Goal: Task Accomplishment & Management: Complete application form

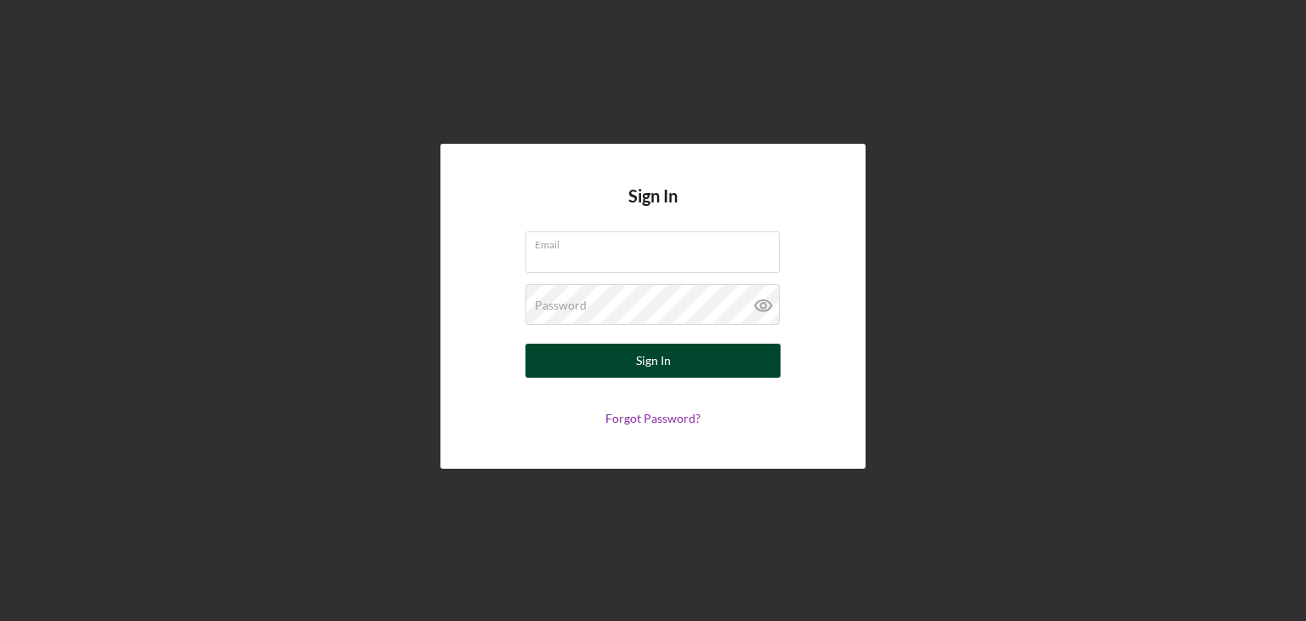
type input "jb.nodaysoff@gmail.com"
click at [664, 360] on div "Sign In" at bounding box center [653, 360] width 35 height 34
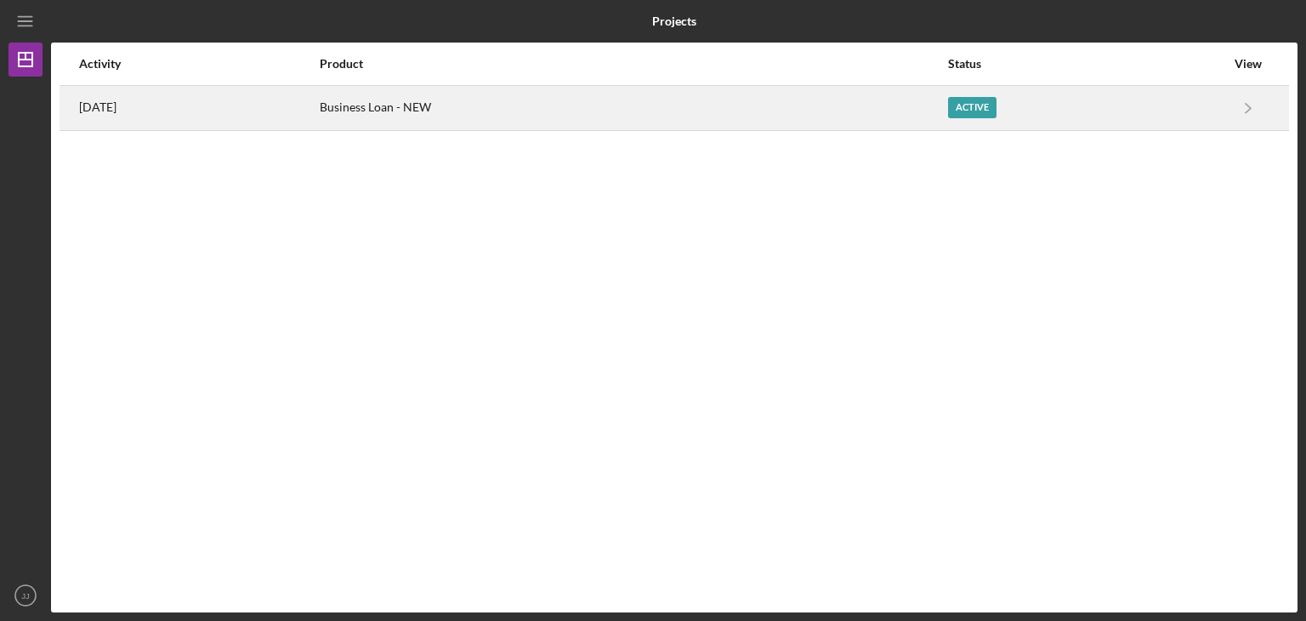
click at [600, 113] on div "Business Loan - NEW" at bounding box center [633, 108] width 627 height 43
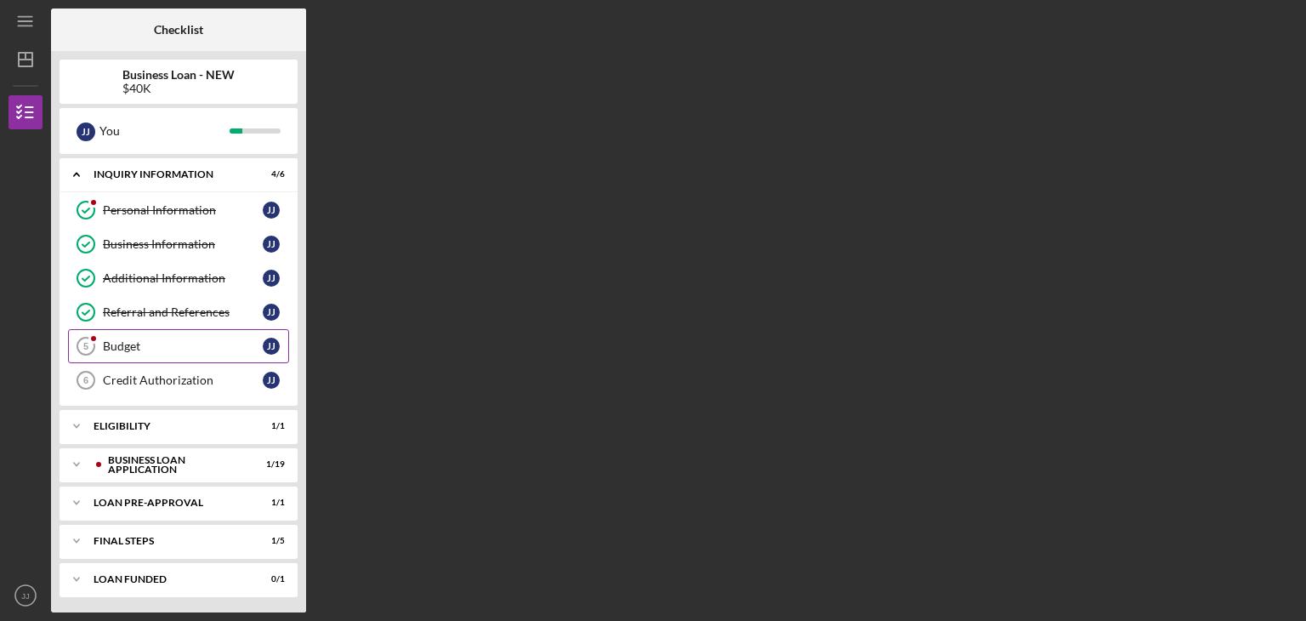
click at [200, 332] on link "Budget 5 Budget J J" at bounding box center [178, 346] width 221 height 34
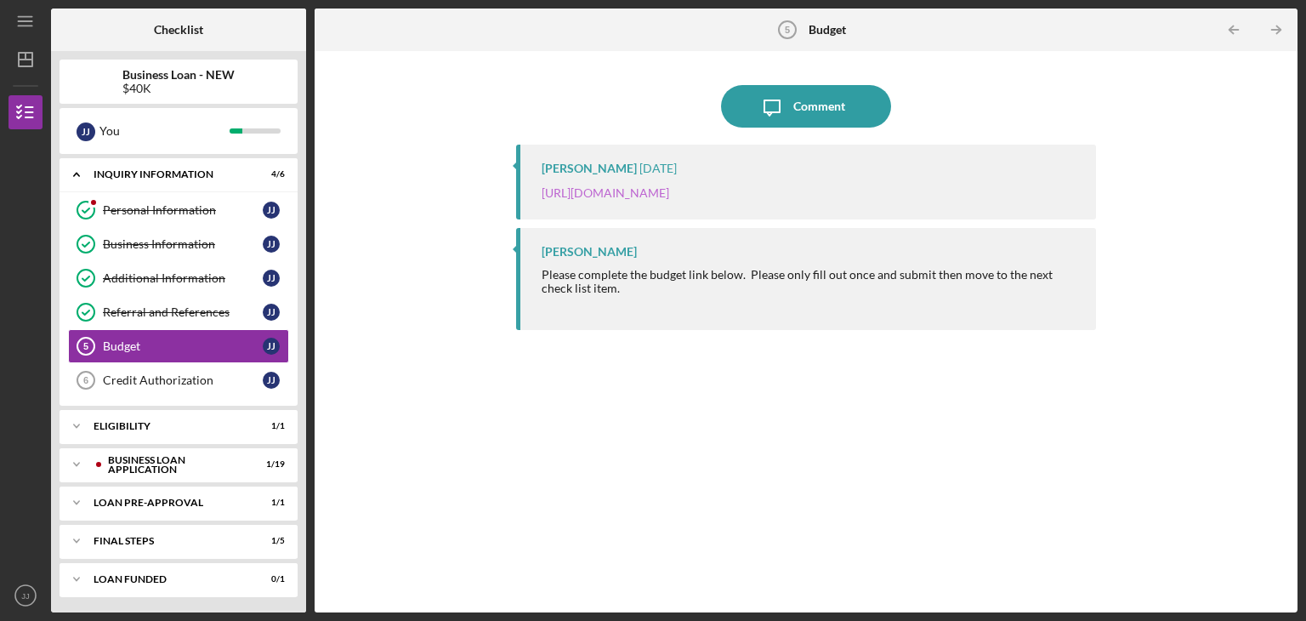
click at [669, 191] on link "[URL][DOMAIN_NAME]" at bounding box center [605, 192] width 128 height 14
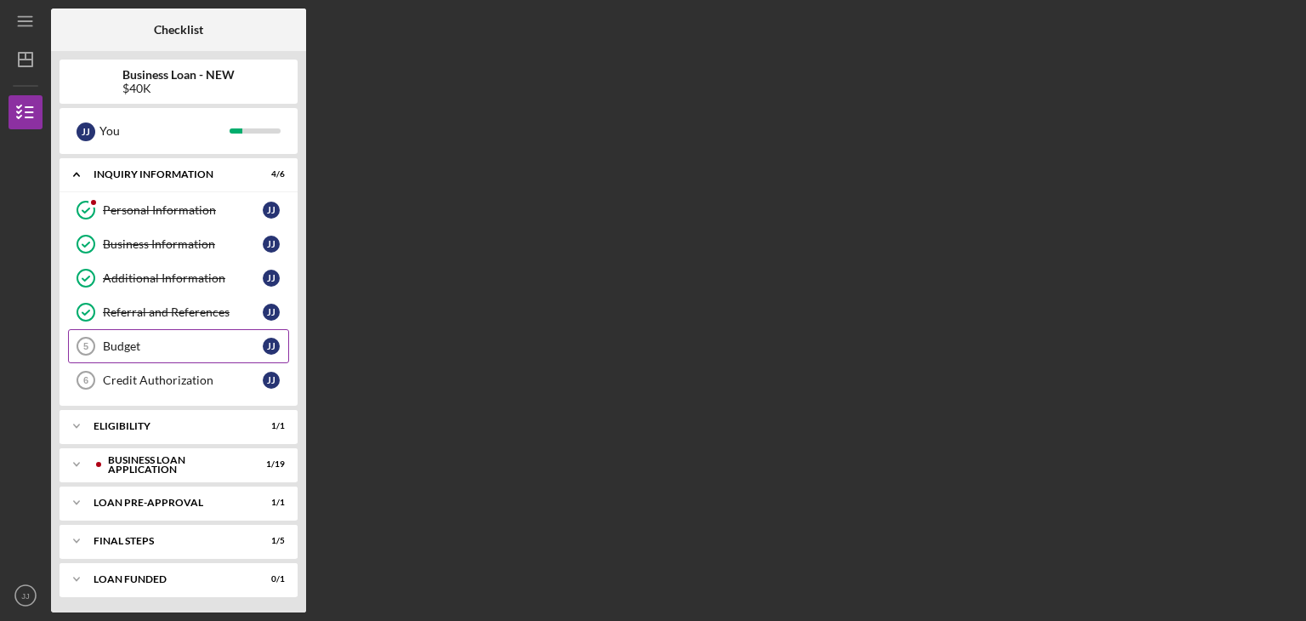
click at [197, 341] on div "Budget" at bounding box center [183, 346] width 160 height 14
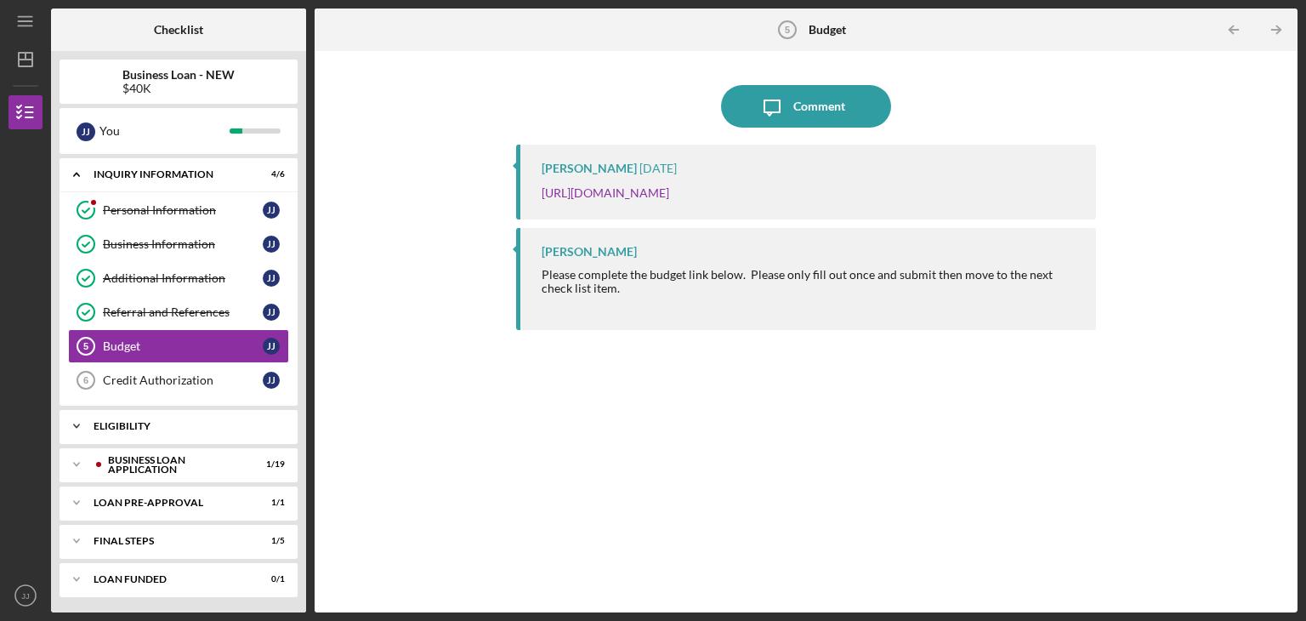
click at [195, 423] on div "ELIGIBILITY" at bounding box center [185, 426] width 183 height 10
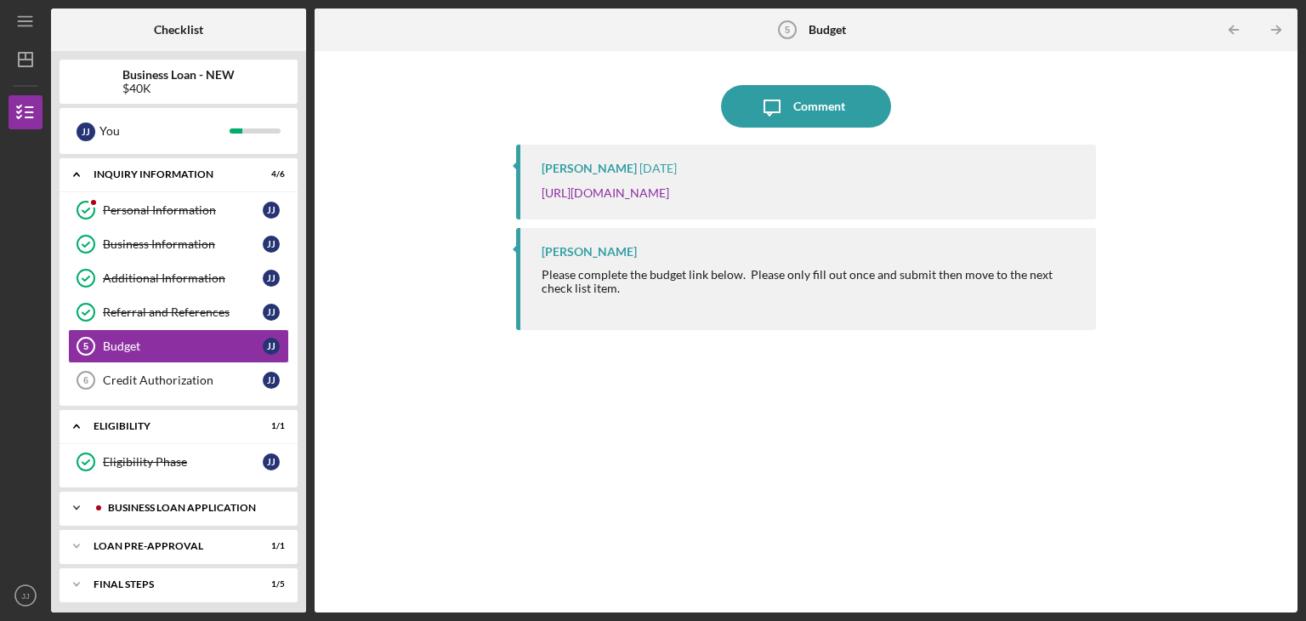
click at [190, 494] on div "Icon/Expander BUSINESS LOAN APPLICATION 1 / 19" at bounding box center [179, 507] width 238 height 34
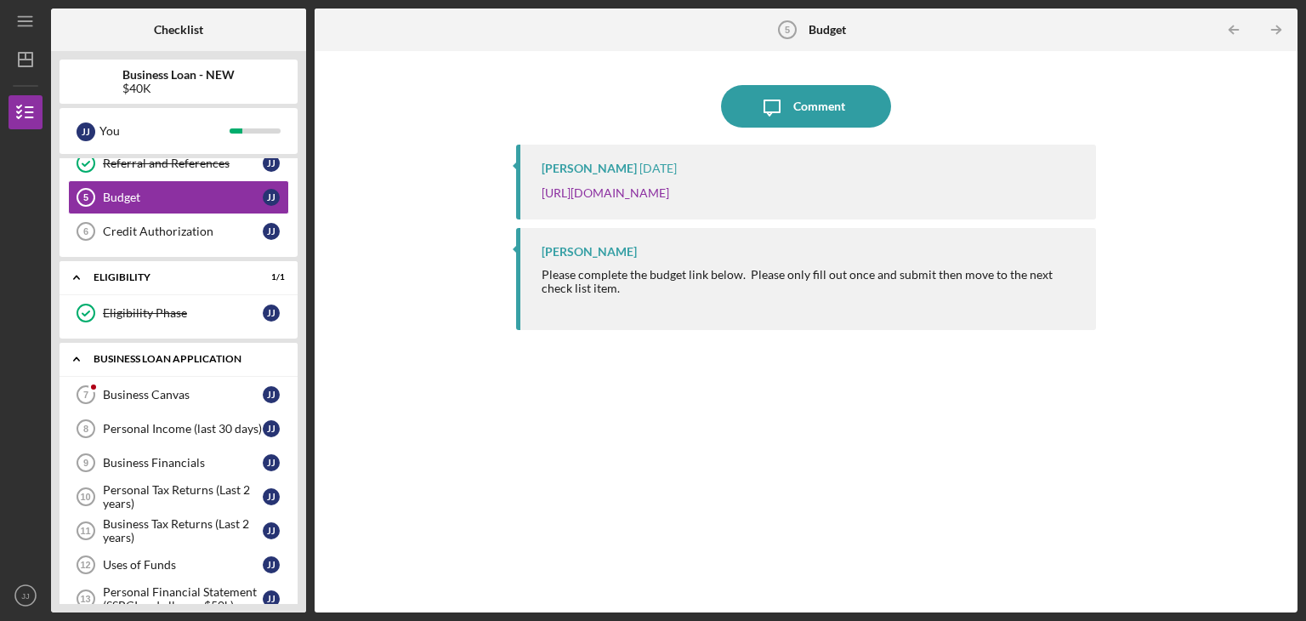
scroll to position [150, 0]
click at [190, 380] on link "Business Canvas 7 Business Canvas J J" at bounding box center [178, 394] width 221 height 34
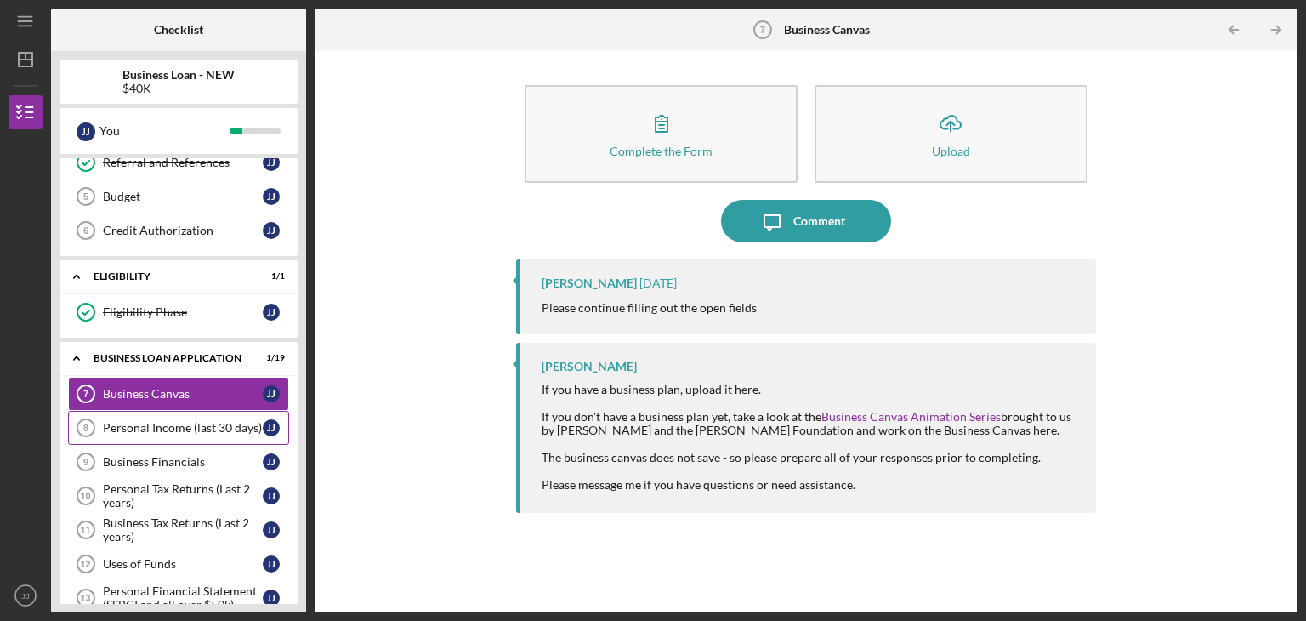
click at [218, 429] on div "Personal Income (last 30 days)" at bounding box center [183, 428] width 160 height 14
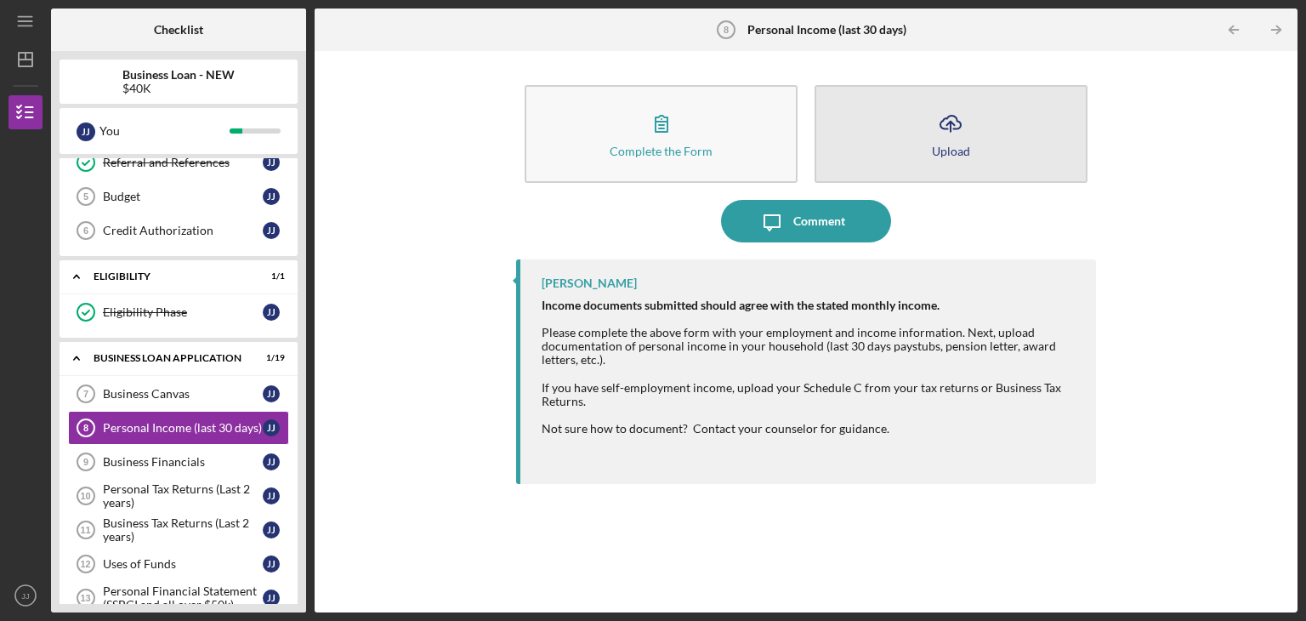
click at [984, 134] on button "Icon/Upload Upload" at bounding box center [950, 134] width 273 height 98
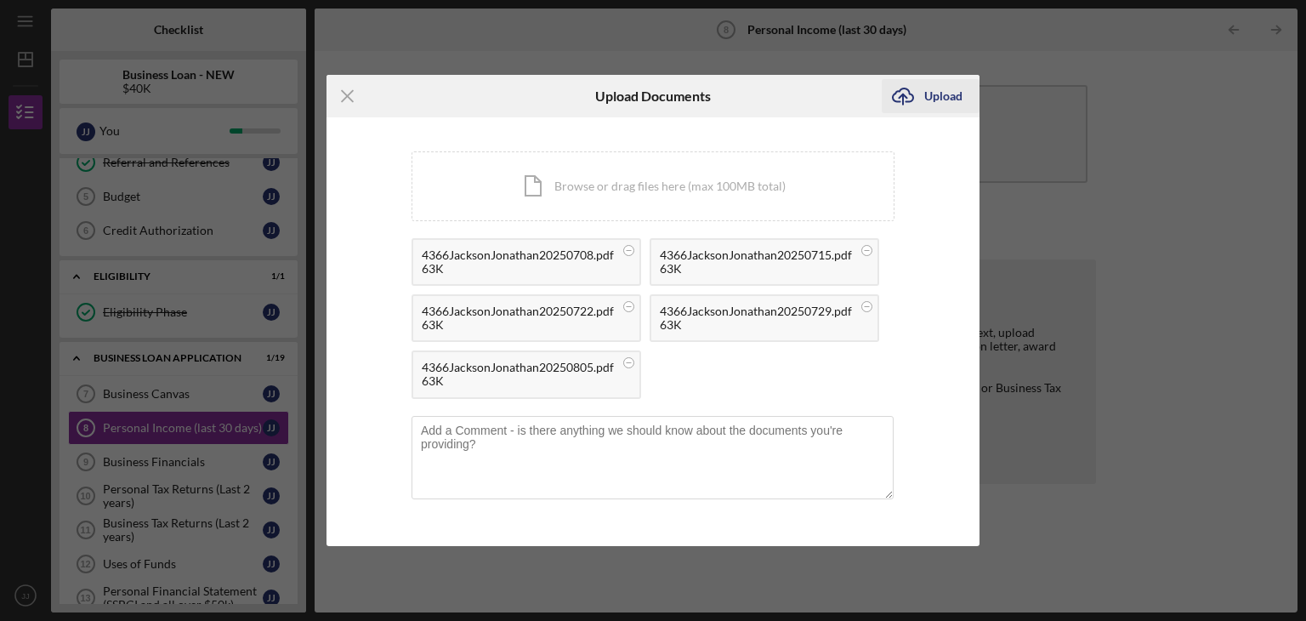
click at [943, 105] on div "Upload" at bounding box center [943, 96] width 38 height 34
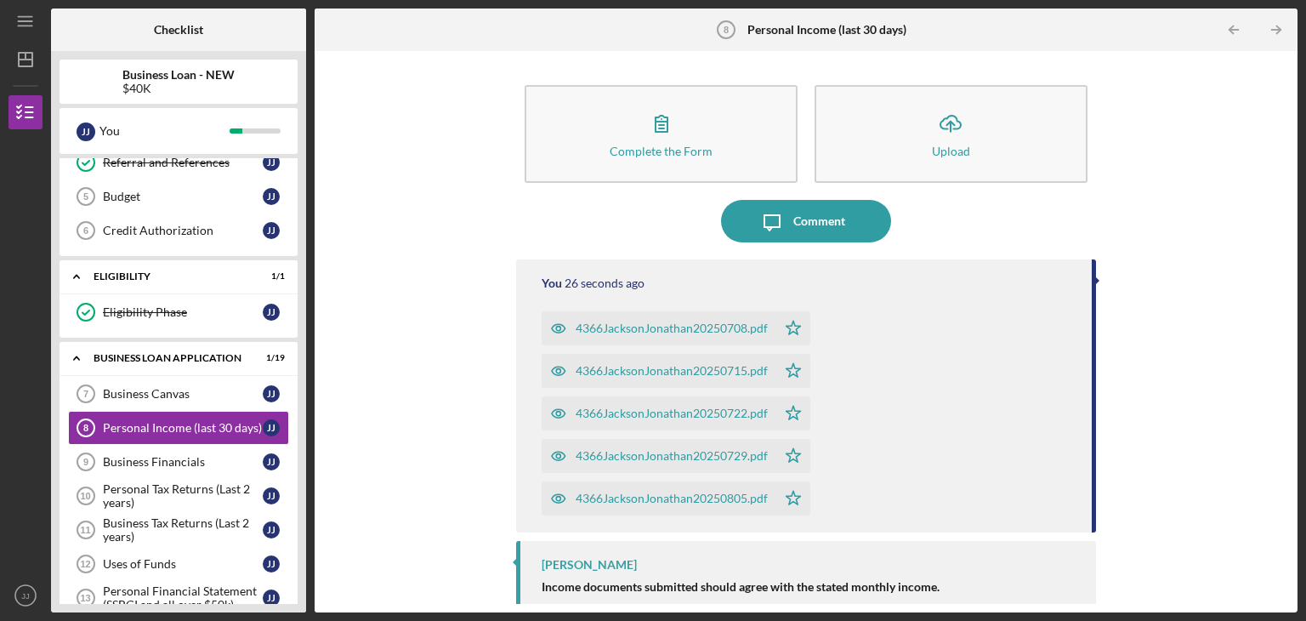
scroll to position [162, 0]
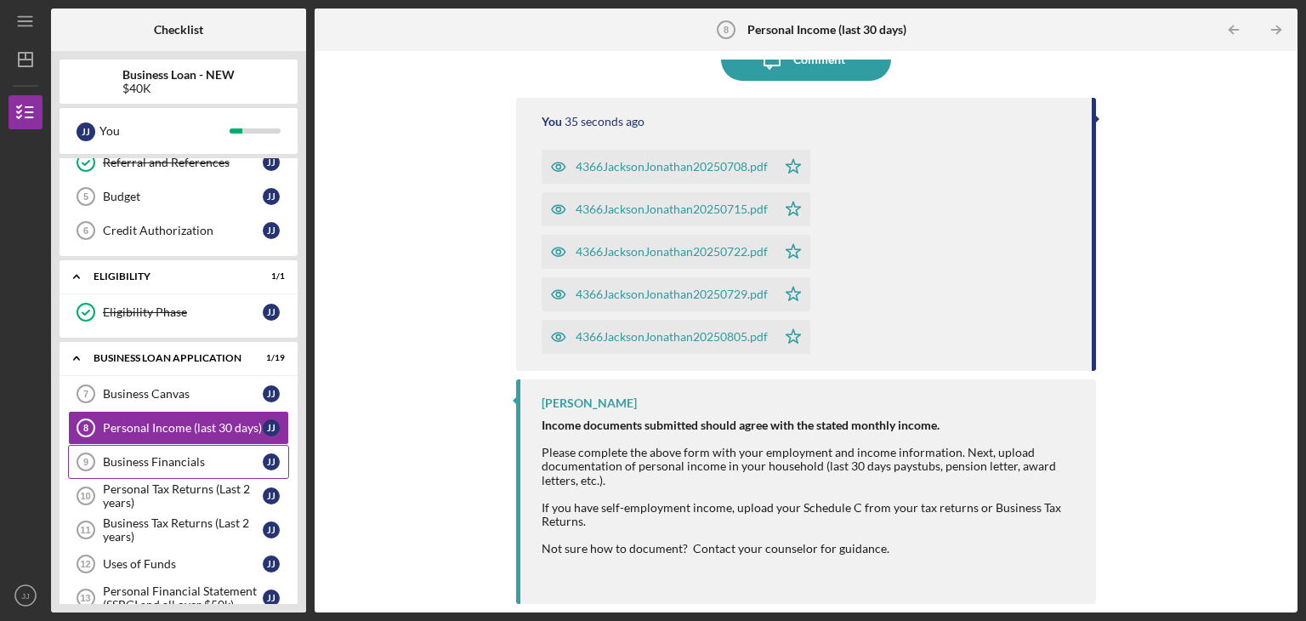
click at [196, 462] on div "Business Financials" at bounding box center [183, 462] width 160 height 14
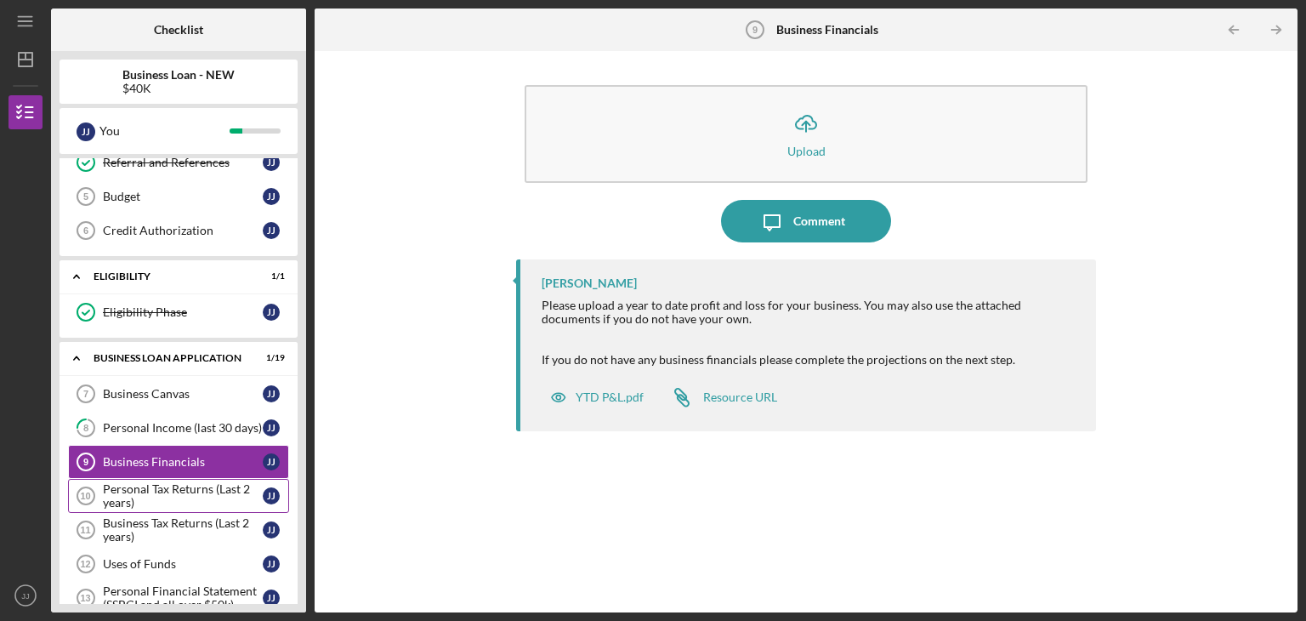
click at [195, 485] on div "Personal Tax Returns (Last 2 years)" at bounding box center [183, 495] width 160 height 27
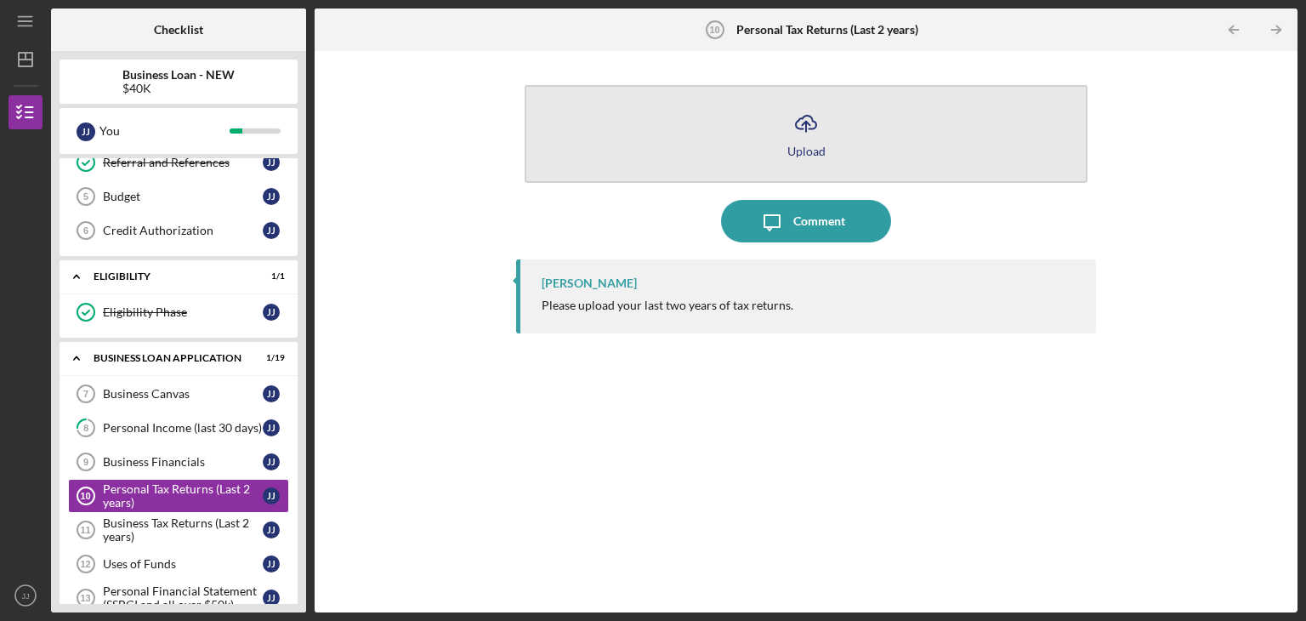
click at [796, 122] on icon "Icon/Upload" at bounding box center [806, 123] width 43 height 43
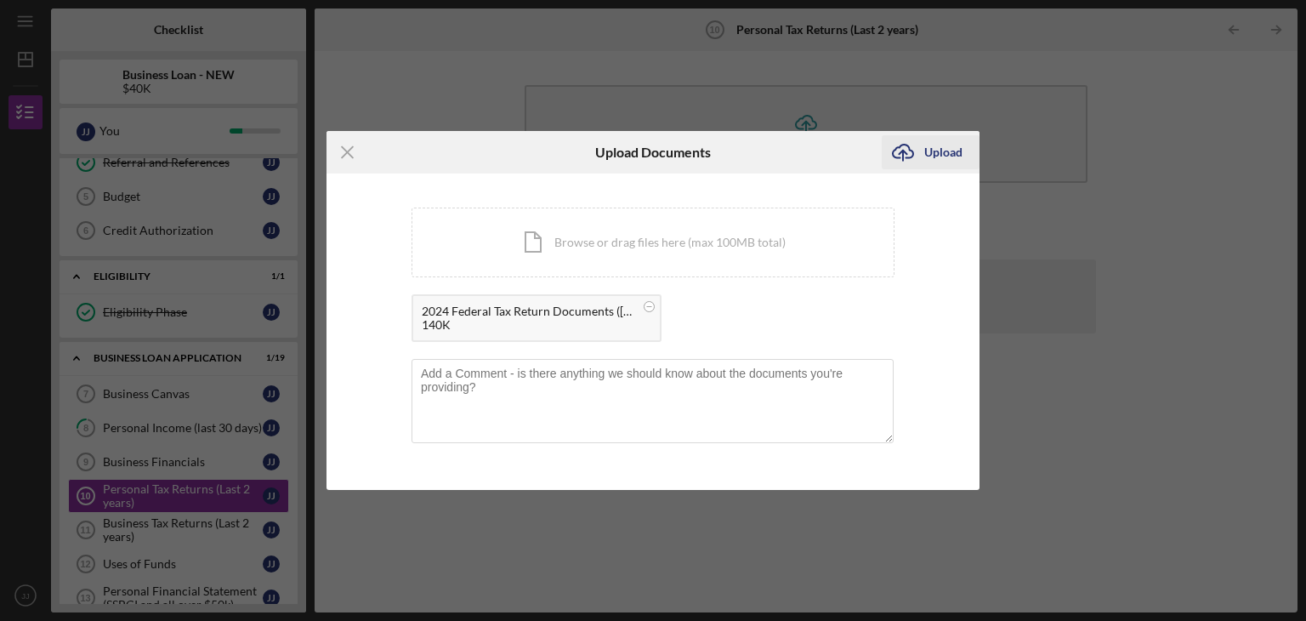
click at [931, 153] on div "Upload" at bounding box center [943, 152] width 38 height 34
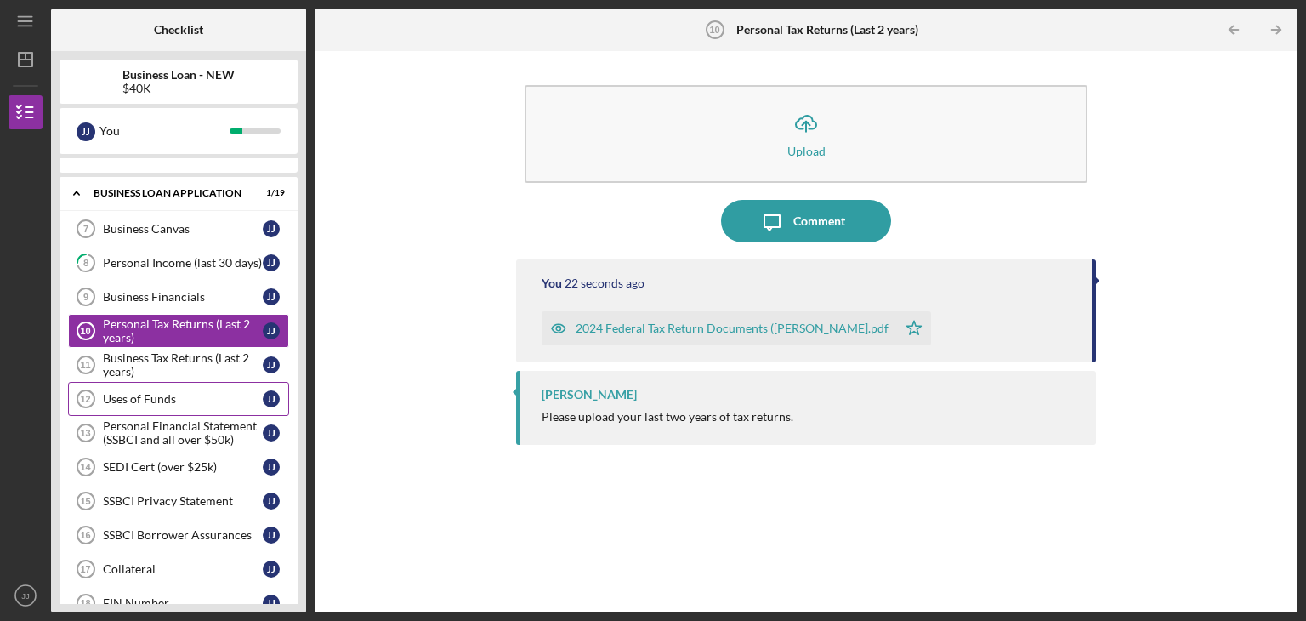
scroll to position [320, 0]
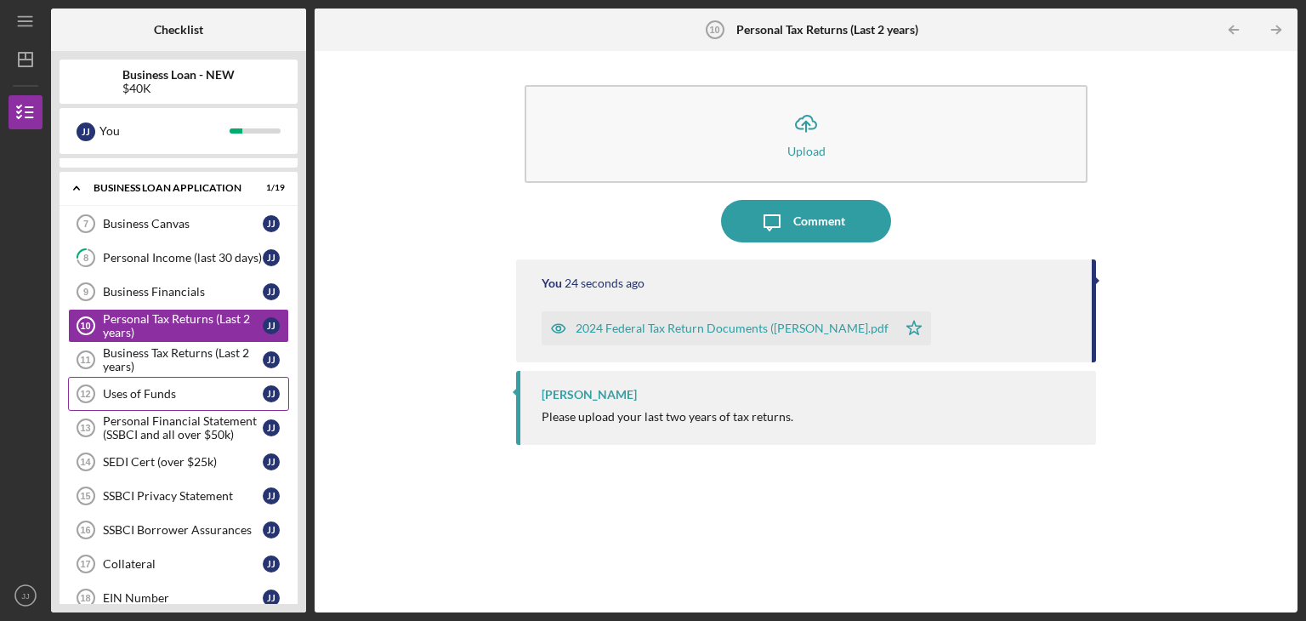
click at [190, 392] on div "Uses of Funds" at bounding box center [183, 394] width 160 height 14
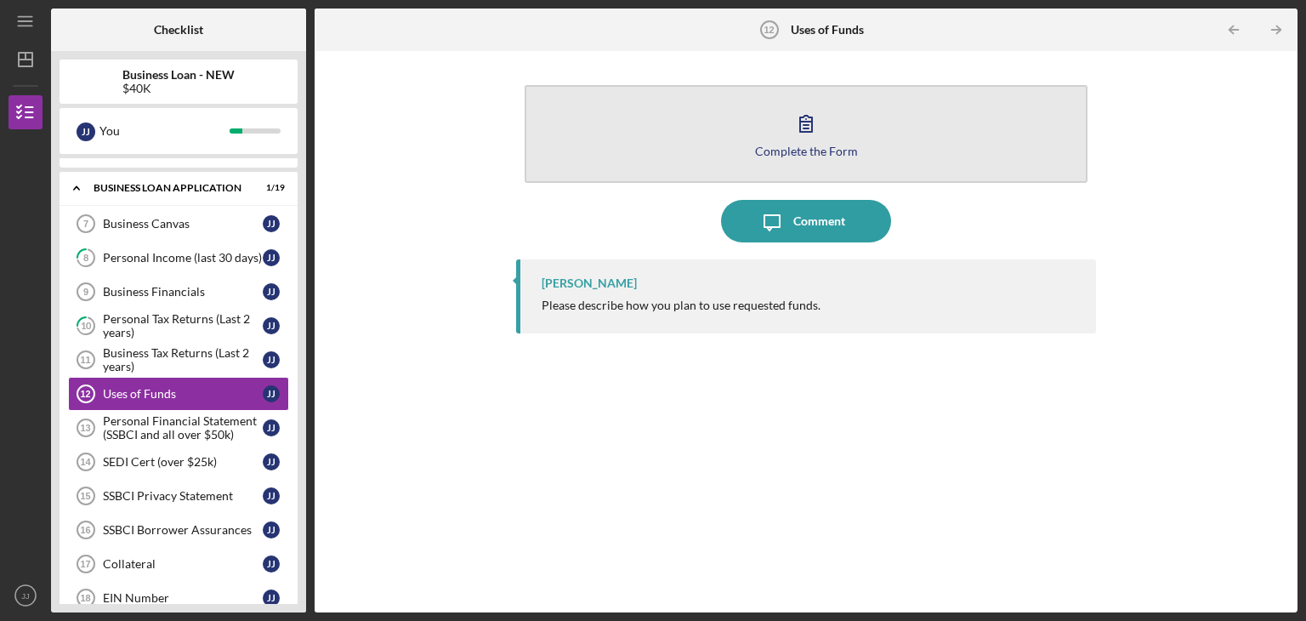
click at [802, 150] on div "Complete the Form" at bounding box center [806, 151] width 103 height 13
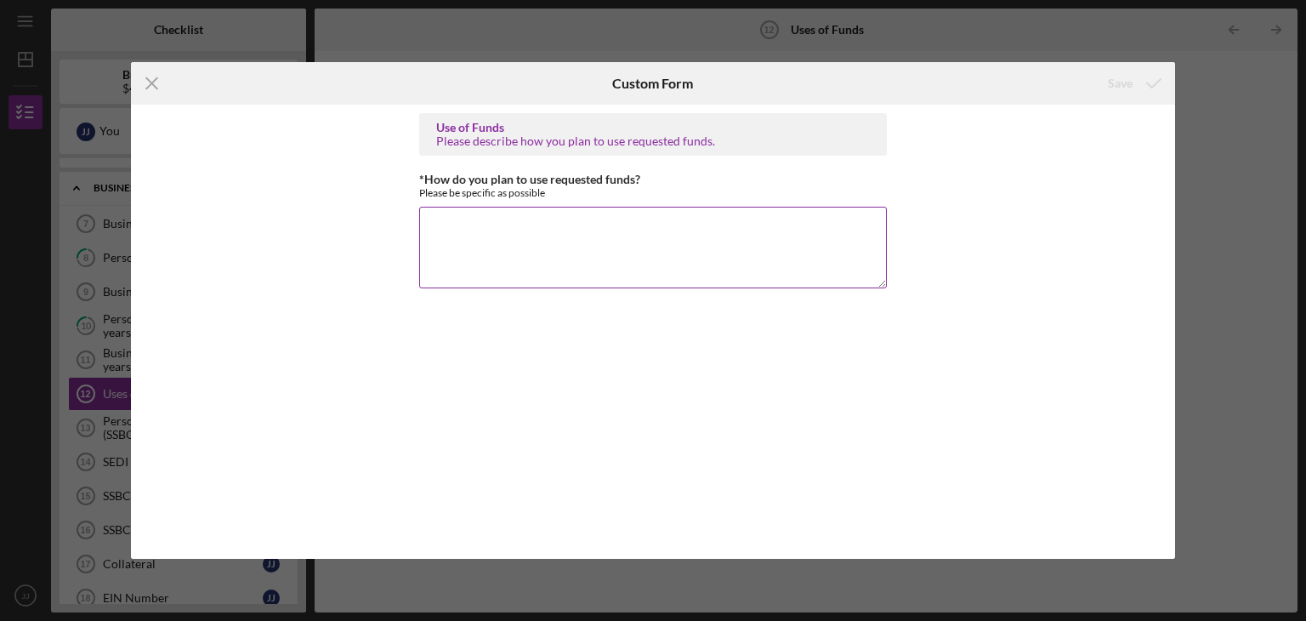
click at [663, 240] on textarea "*How do you plan to use requested funds?" at bounding box center [653, 248] width 468 height 82
type textarea "f"
type textarea "M"
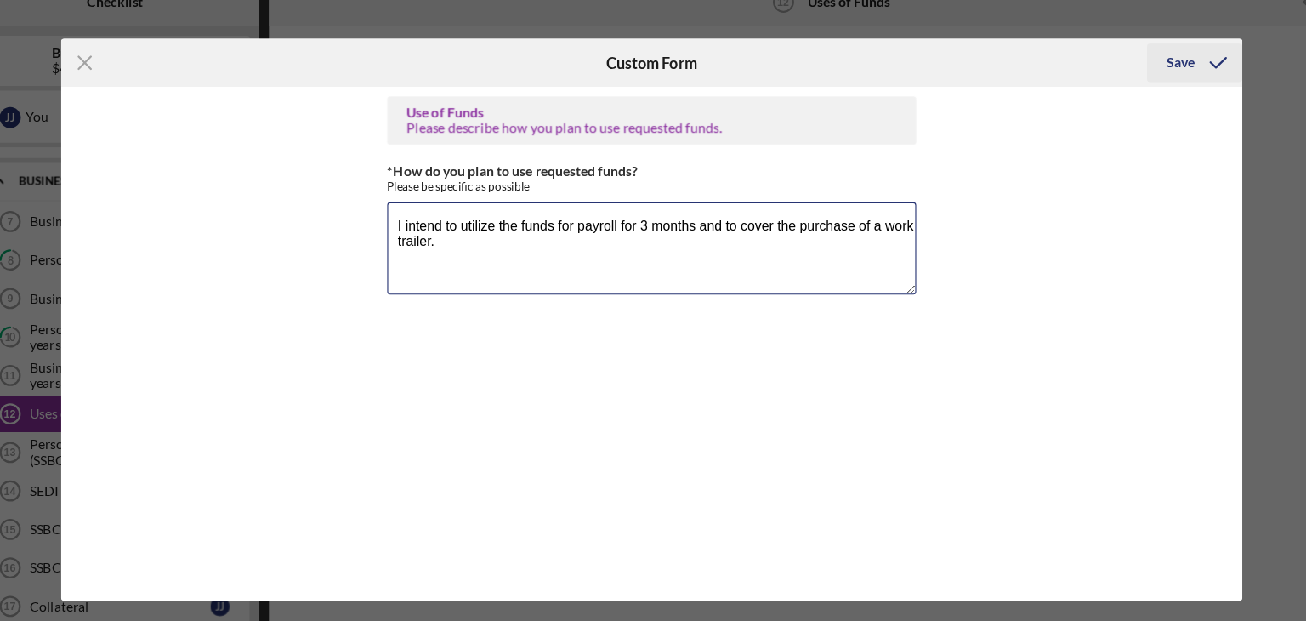
type textarea "I intend to utilize the funds for payroll for 3 months and to cover the purchas…"
click at [1124, 84] on div "Save" at bounding box center [1120, 83] width 25 height 34
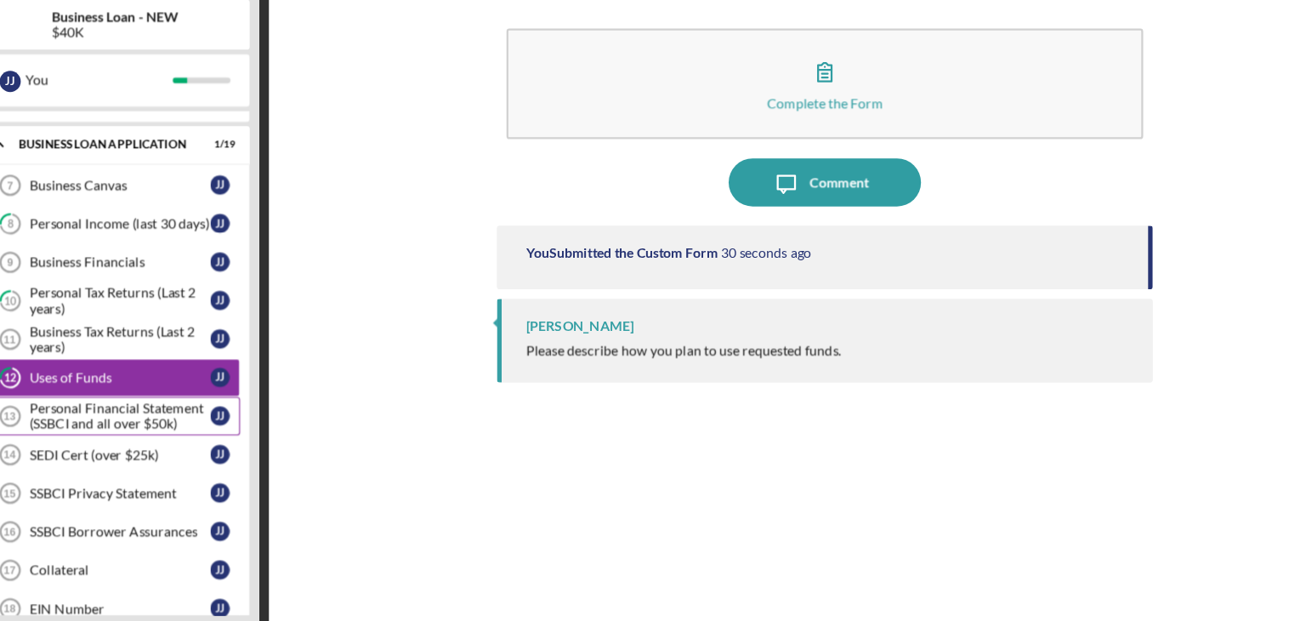
click at [204, 422] on div "Personal Financial Statement (SSBCI and all over $50k)" at bounding box center [183, 427] width 160 height 27
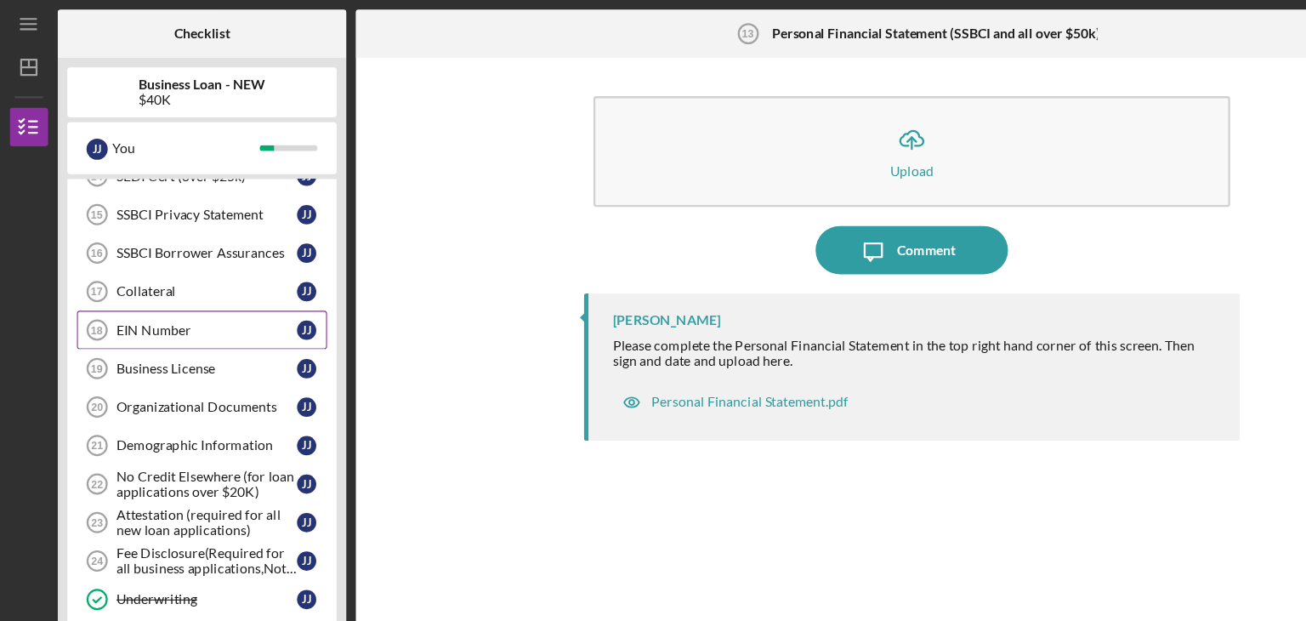
click at [189, 285] on div "EIN Number" at bounding box center [183, 292] width 160 height 14
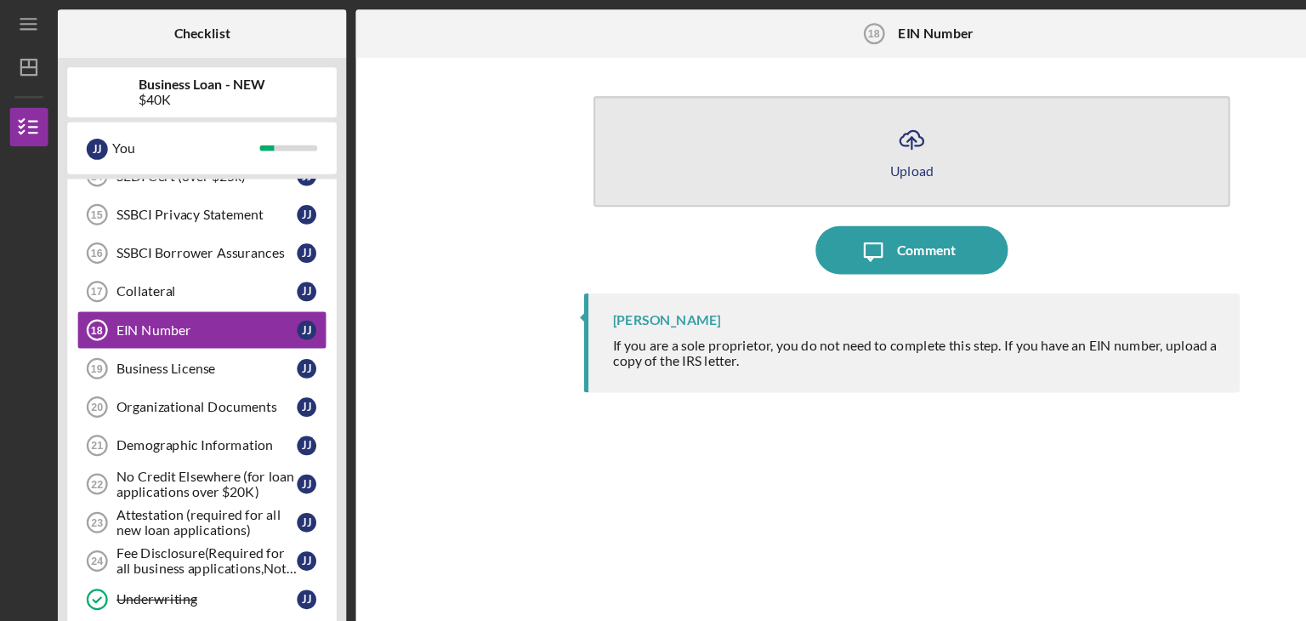
click at [810, 131] on icon "Icon/Upload" at bounding box center [806, 123] width 43 height 43
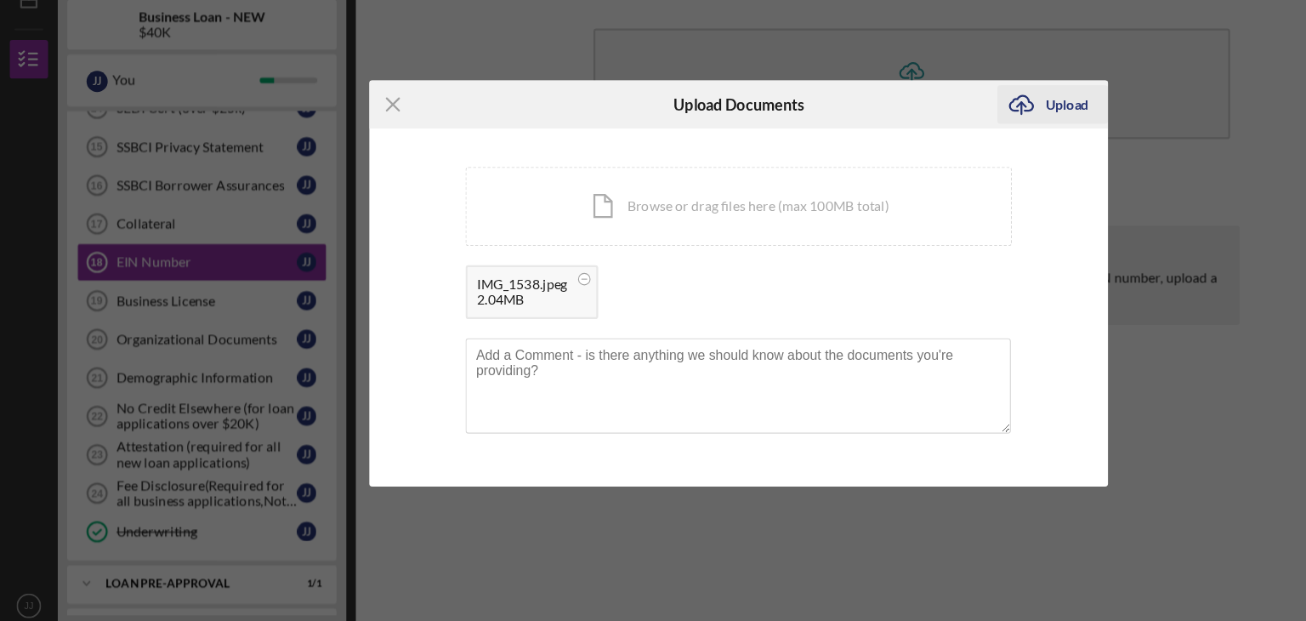
click at [944, 151] on div "Upload" at bounding box center [943, 152] width 38 height 34
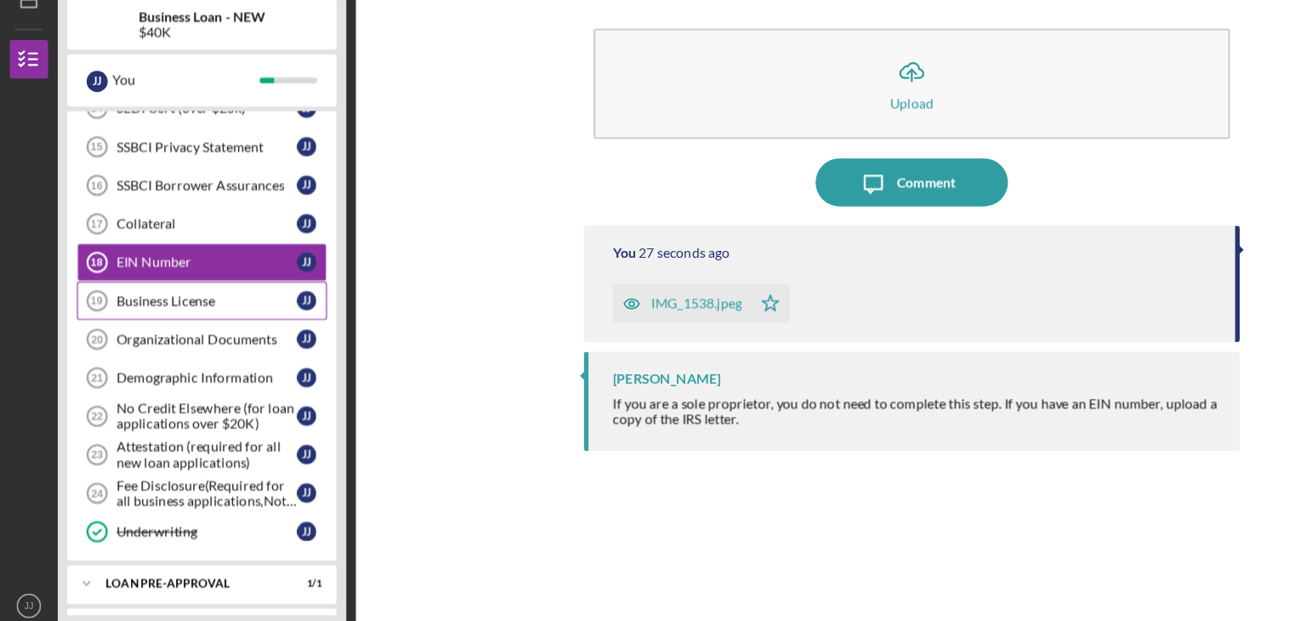
click at [212, 328] on link "Business License 19 Business License J J" at bounding box center [178, 326] width 221 height 34
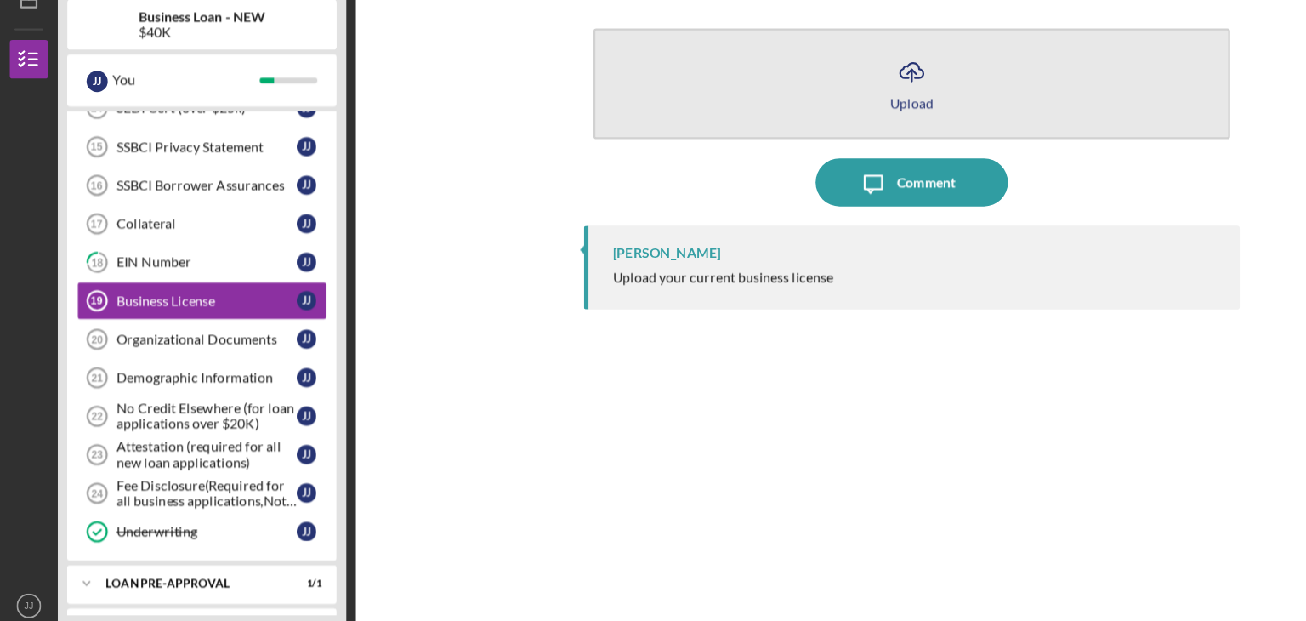
click at [811, 133] on icon "Icon/Upload" at bounding box center [806, 123] width 43 height 43
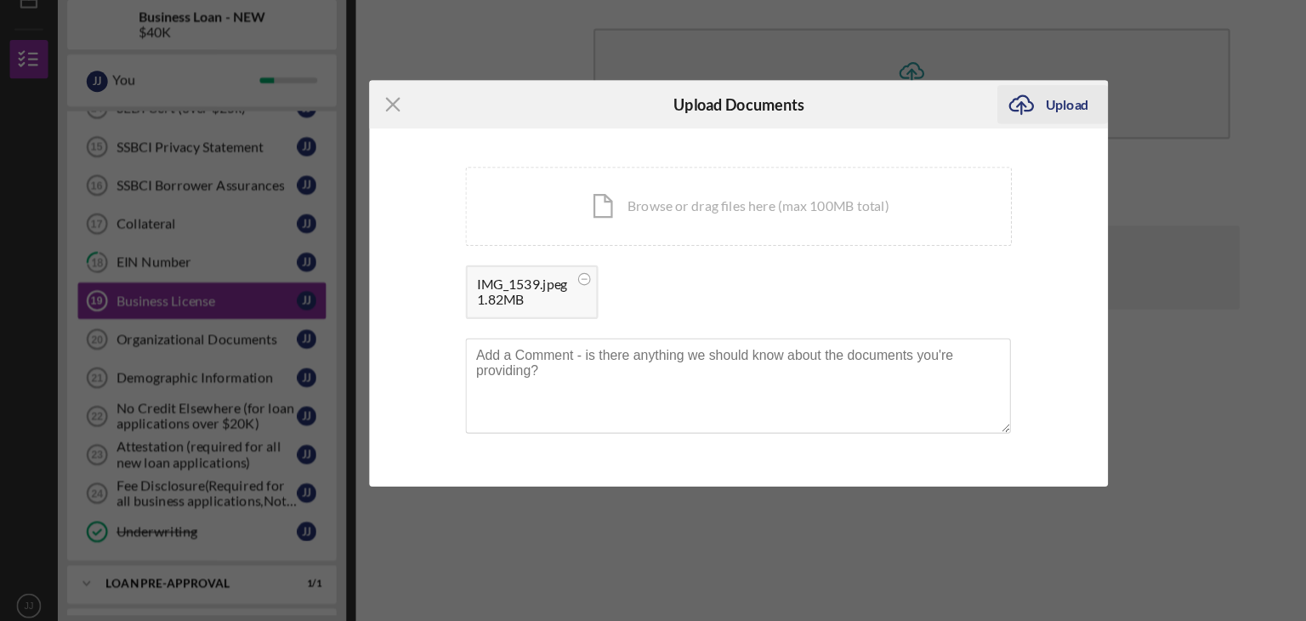
click at [950, 154] on div "Upload" at bounding box center [943, 152] width 38 height 34
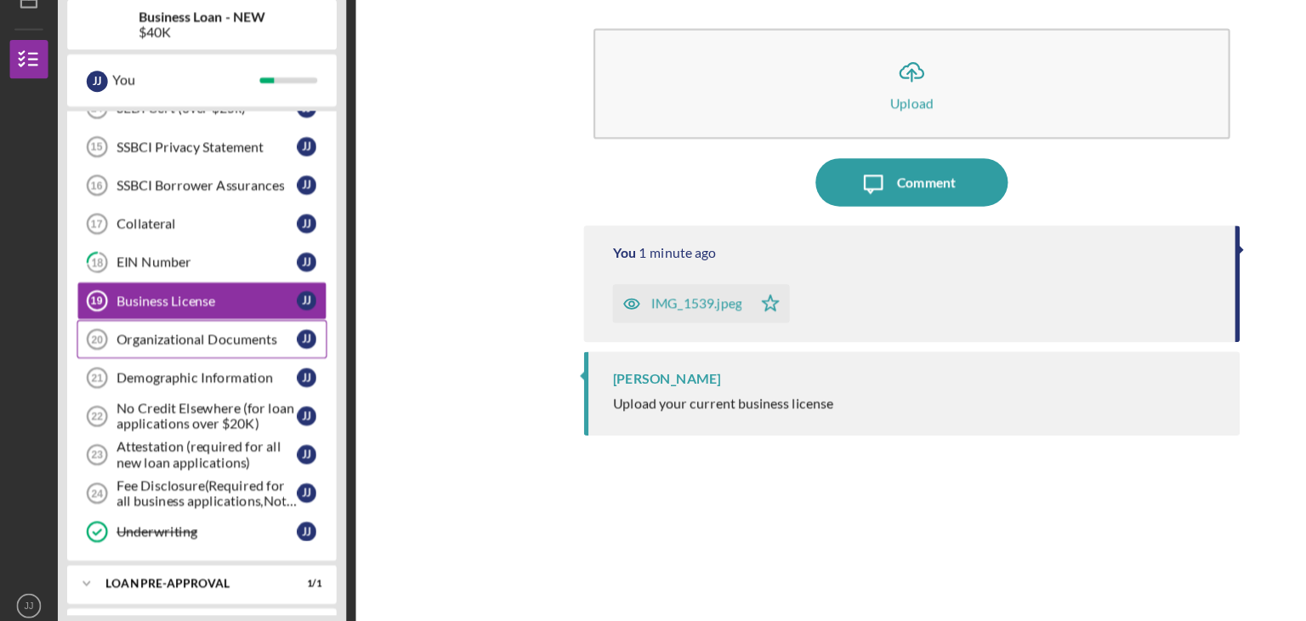
click at [167, 361] on link "Organizational Documents 20 Organizational Documents J J" at bounding box center [178, 360] width 221 height 34
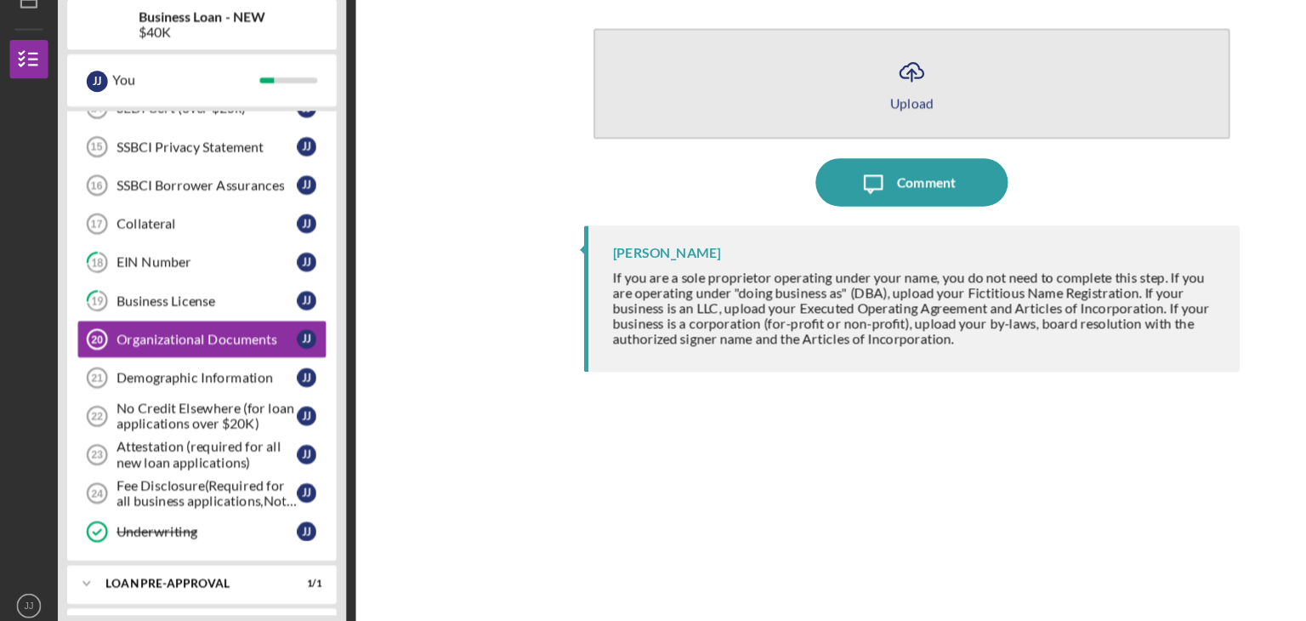
click at [773, 148] on button "Icon/Upload Upload" at bounding box center [805, 134] width 563 height 98
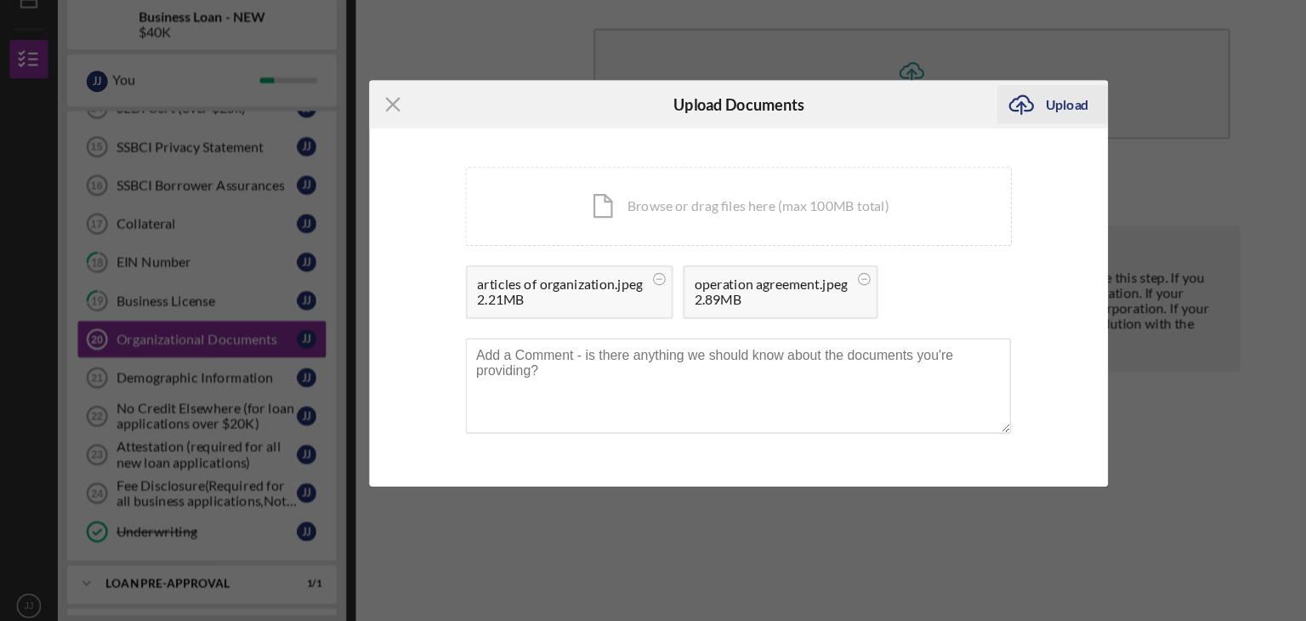
click at [926, 151] on div "Upload" at bounding box center [943, 152] width 38 height 34
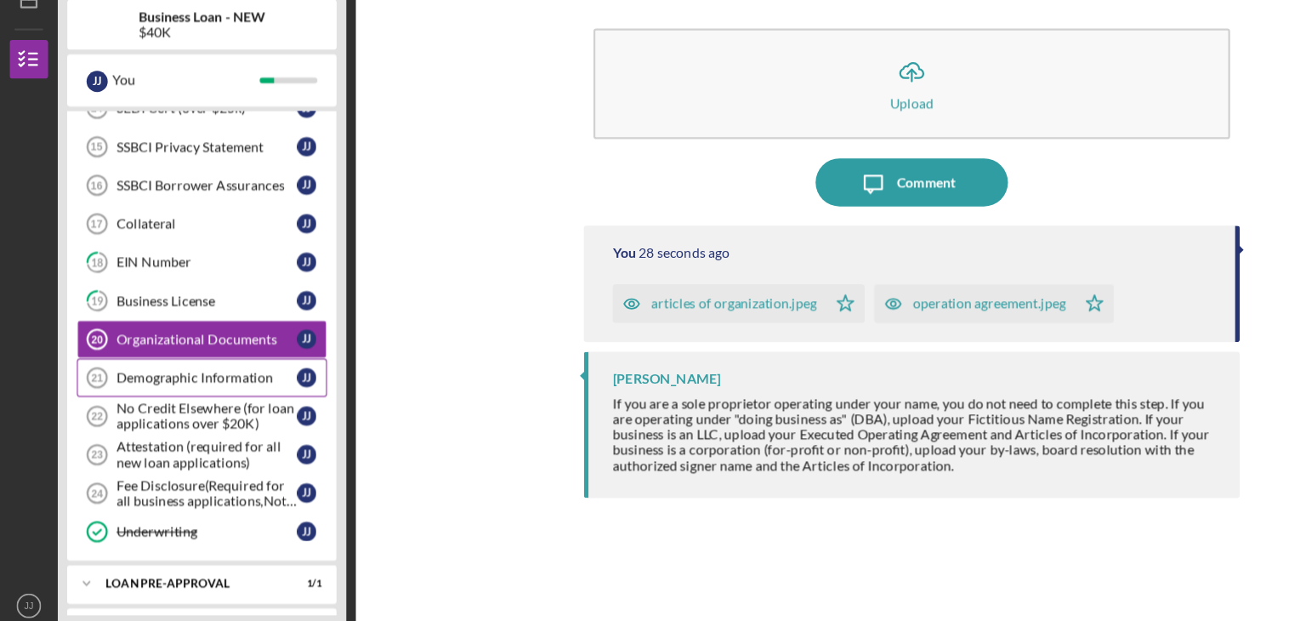
click at [213, 387] on div "Demographic Information" at bounding box center [183, 394] width 160 height 14
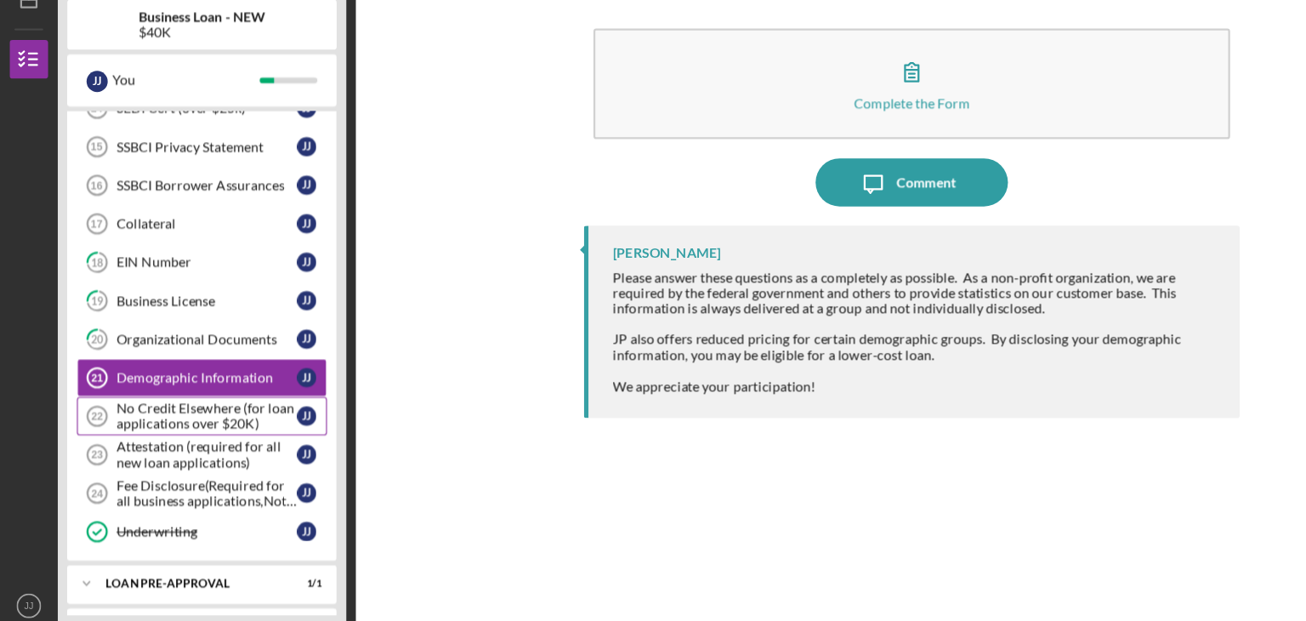
click at [184, 424] on div "No Credit Elsewhere (for loan applications over $20K)" at bounding box center [183, 427] width 160 height 27
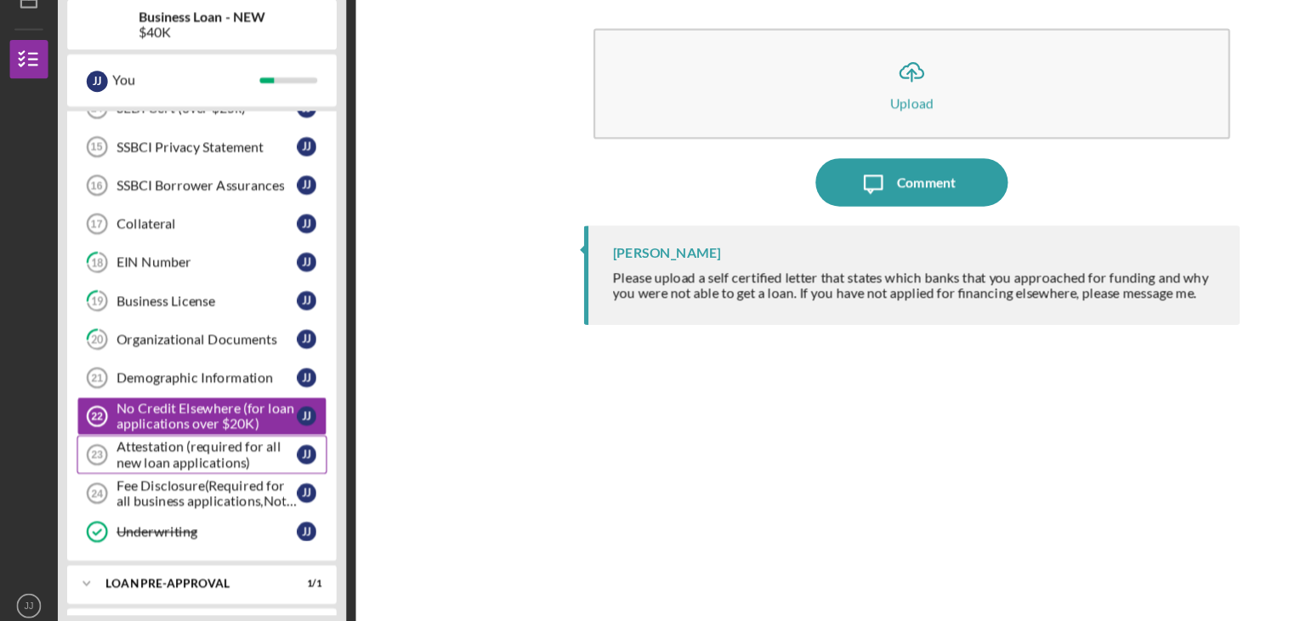
click at [188, 456] on div "Attestation (required for all new loan applications)" at bounding box center [183, 461] width 160 height 27
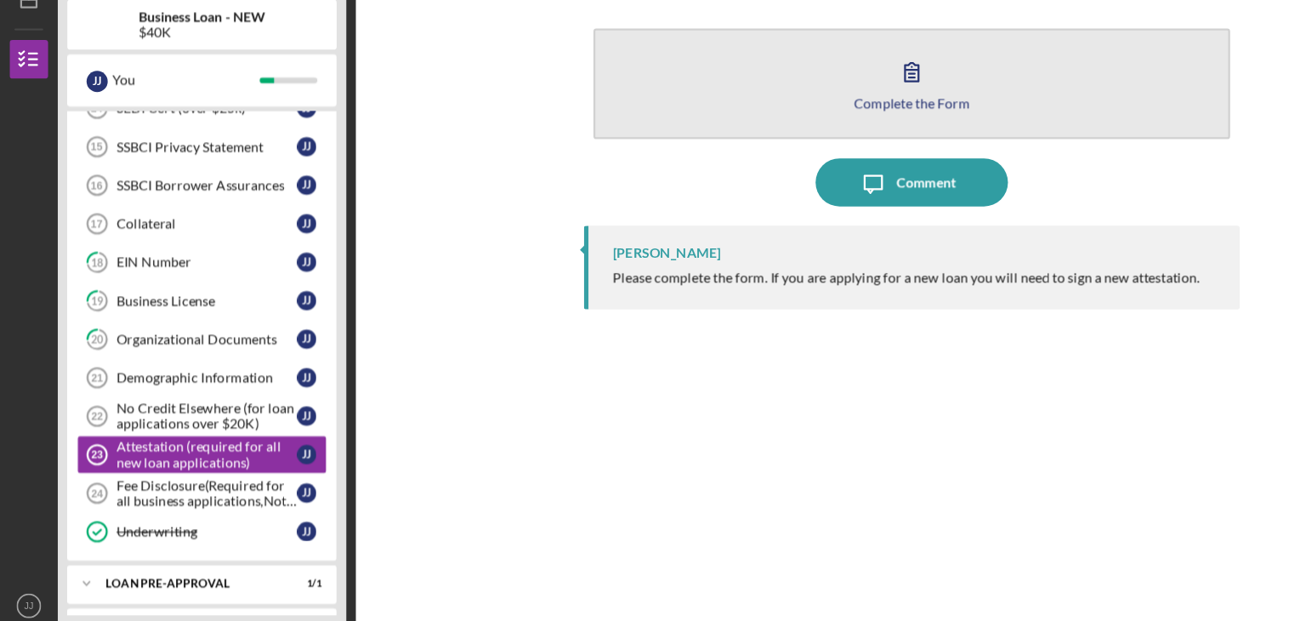
click at [854, 95] on button "Complete the Form Form" at bounding box center [805, 134] width 563 height 98
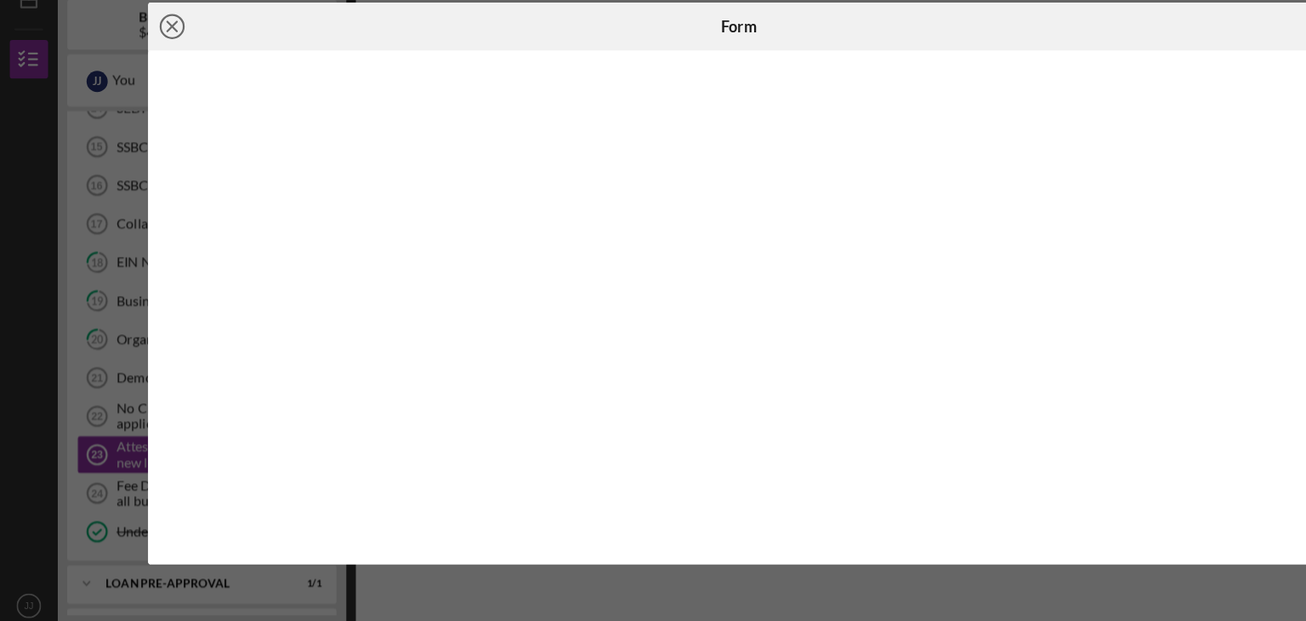
click at [149, 84] on icon "Icon/Close" at bounding box center [152, 83] width 43 height 43
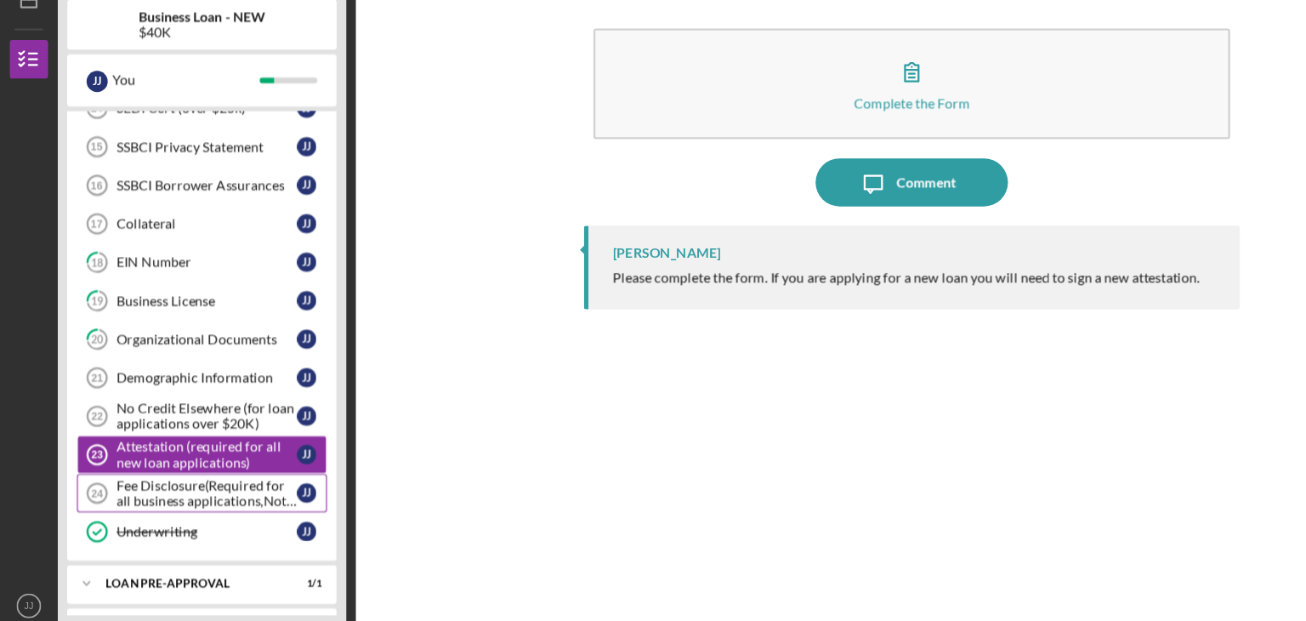
click at [191, 487] on div "Fee Disclosure(Required for all business applications,Not needed for Contractor…" at bounding box center [183, 495] width 160 height 27
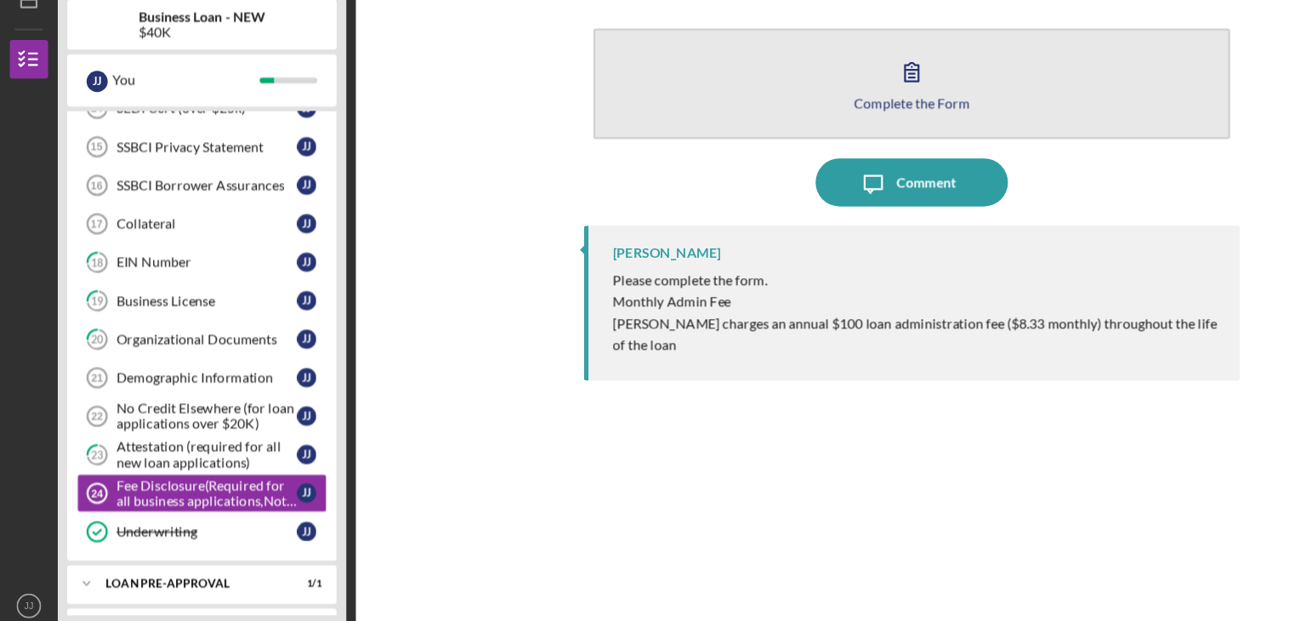
click at [692, 153] on button "Complete the Form Form" at bounding box center [805, 134] width 563 height 98
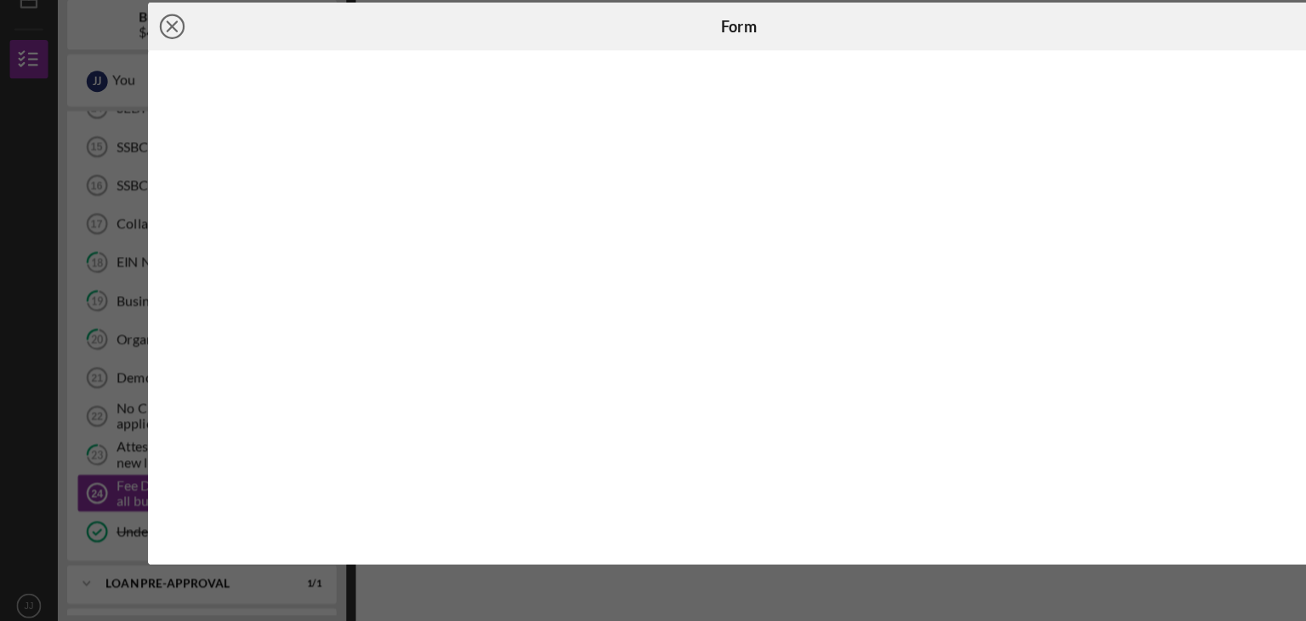
click at [150, 77] on icon "Icon/Close" at bounding box center [152, 83] width 43 height 43
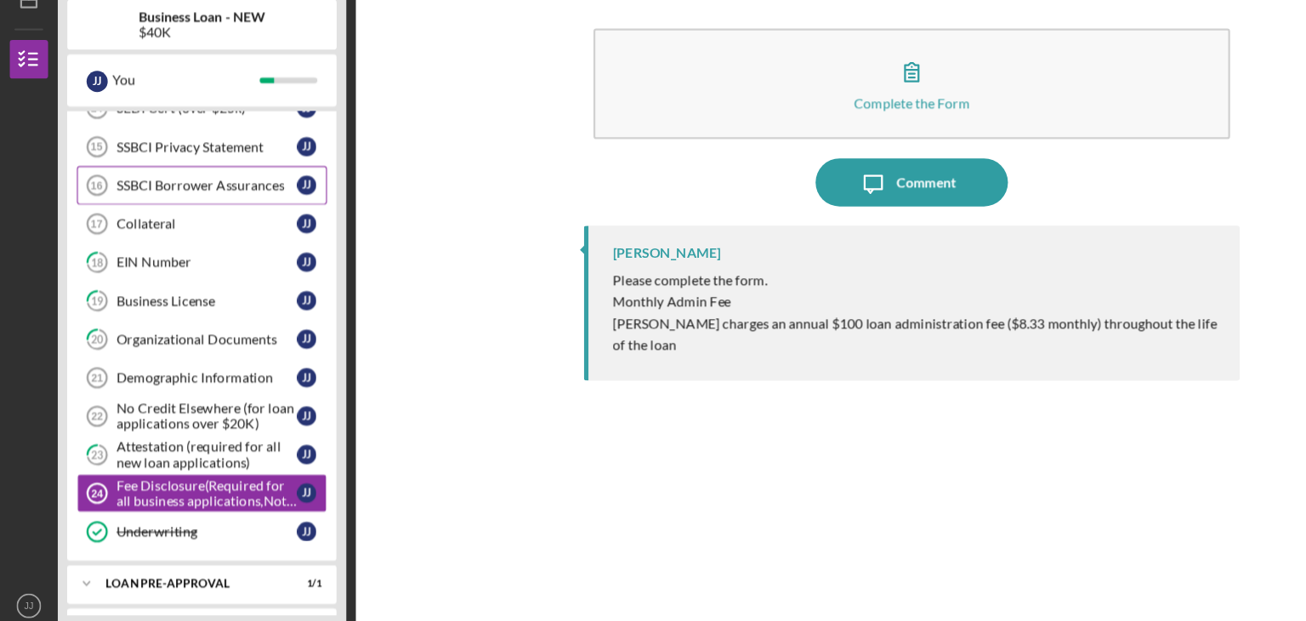
click at [209, 221] on div "SSBCI Borrower Assurances" at bounding box center [183, 224] width 160 height 14
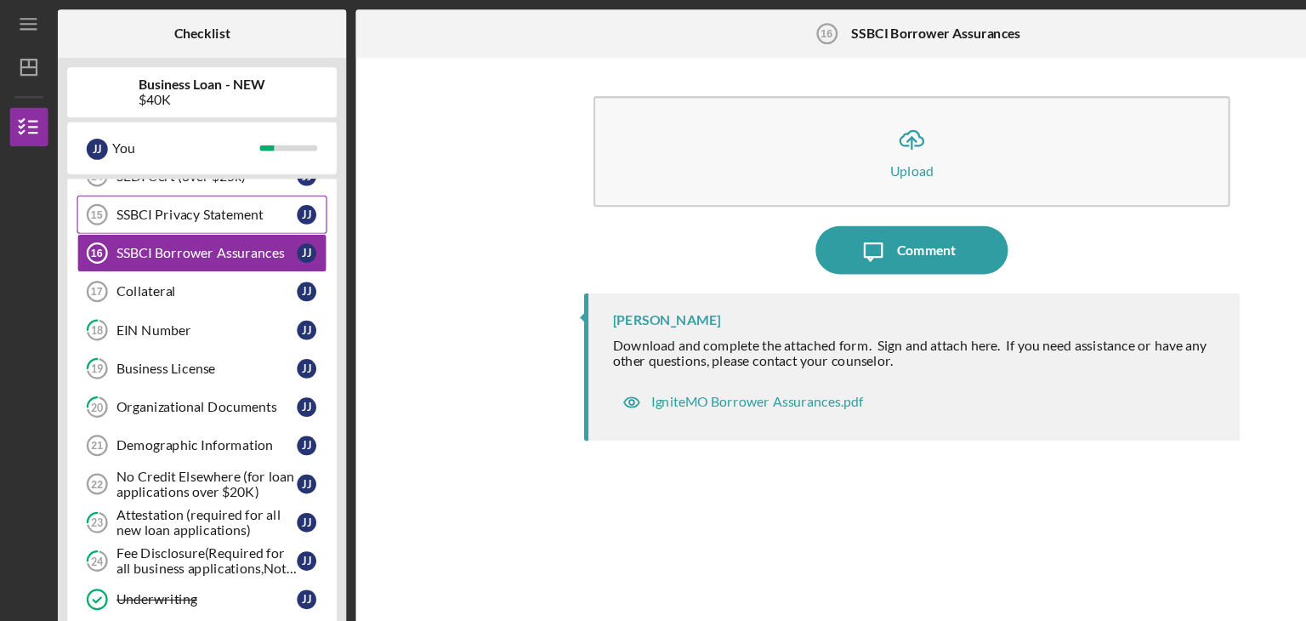
click at [209, 189] on div "SSBCI Privacy Statement" at bounding box center [183, 190] width 160 height 14
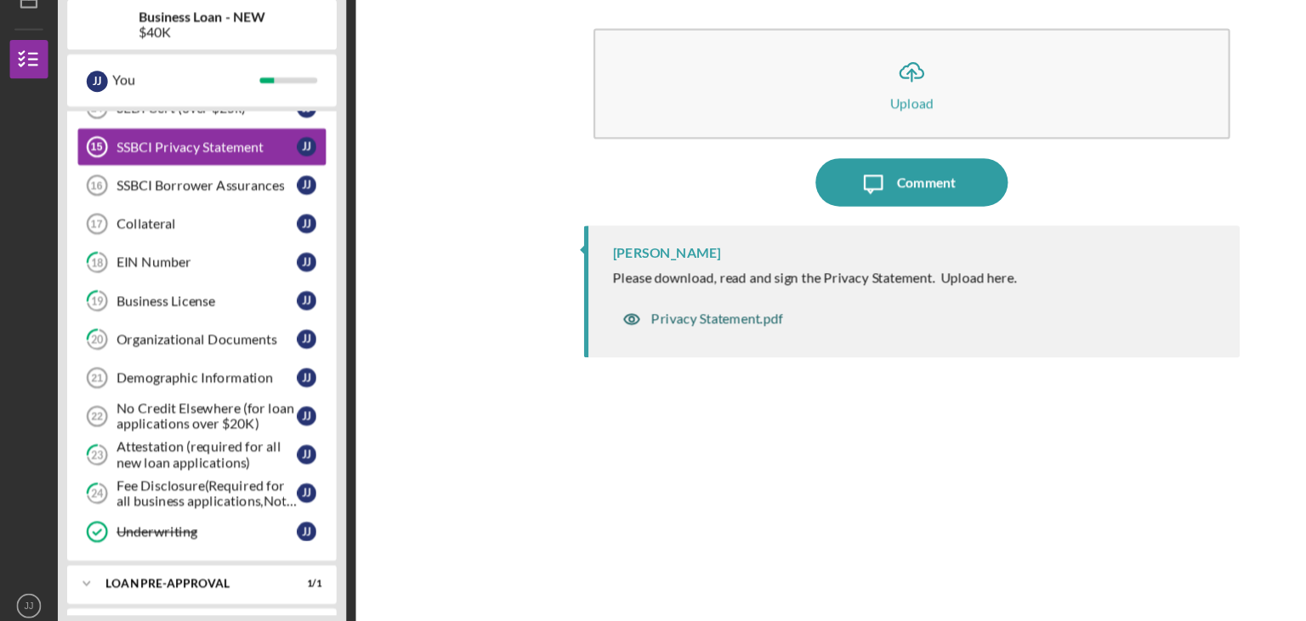
click at [659, 339] on div "Privacy Statement.pdf" at bounding box center [633, 342] width 116 height 14
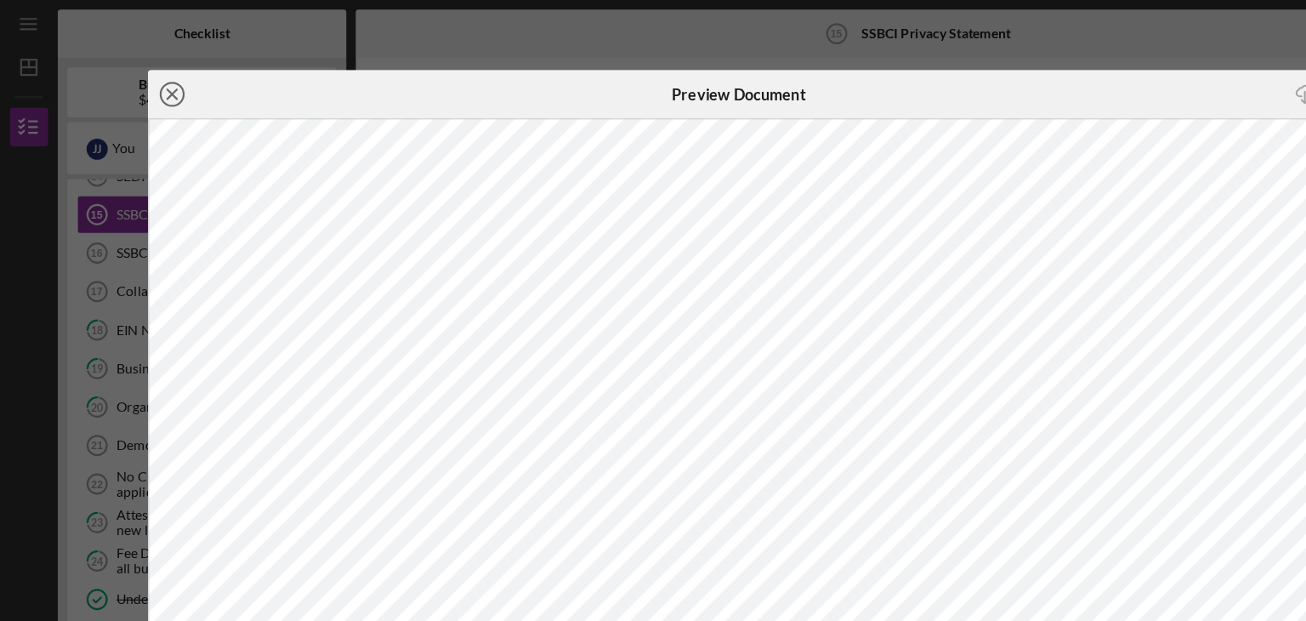
click at [144, 88] on circle at bounding box center [152, 83] width 20 height 20
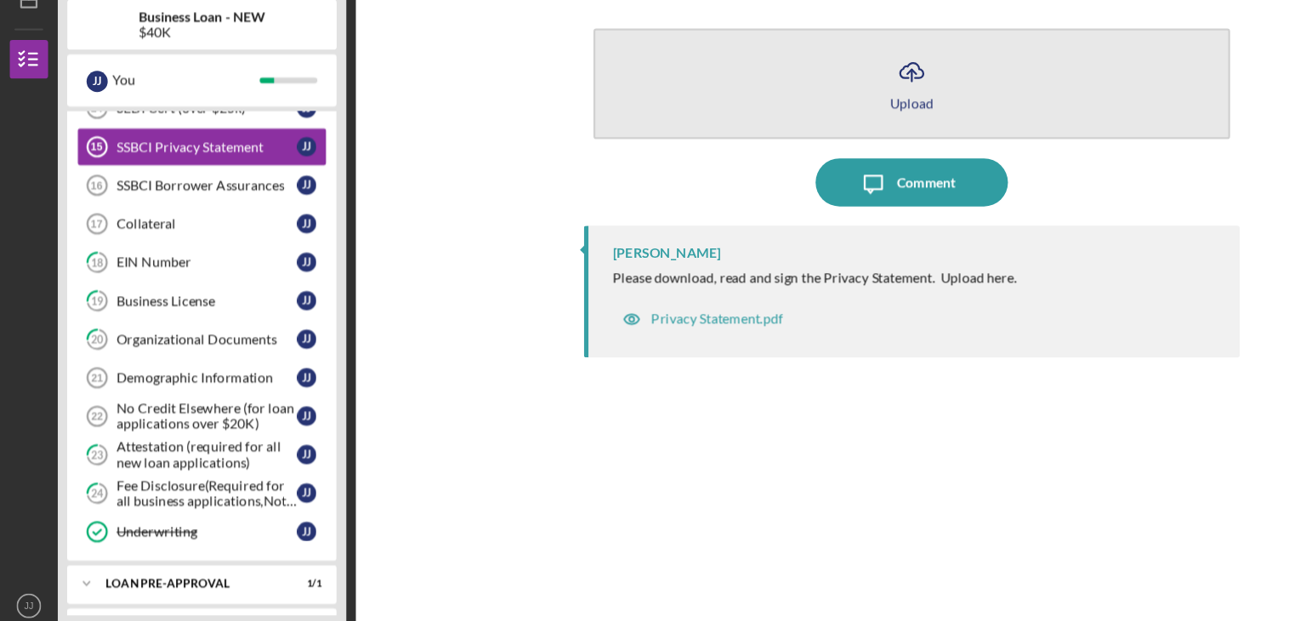
click at [782, 135] on button "Icon/Upload Upload" at bounding box center [805, 134] width 563 height 98
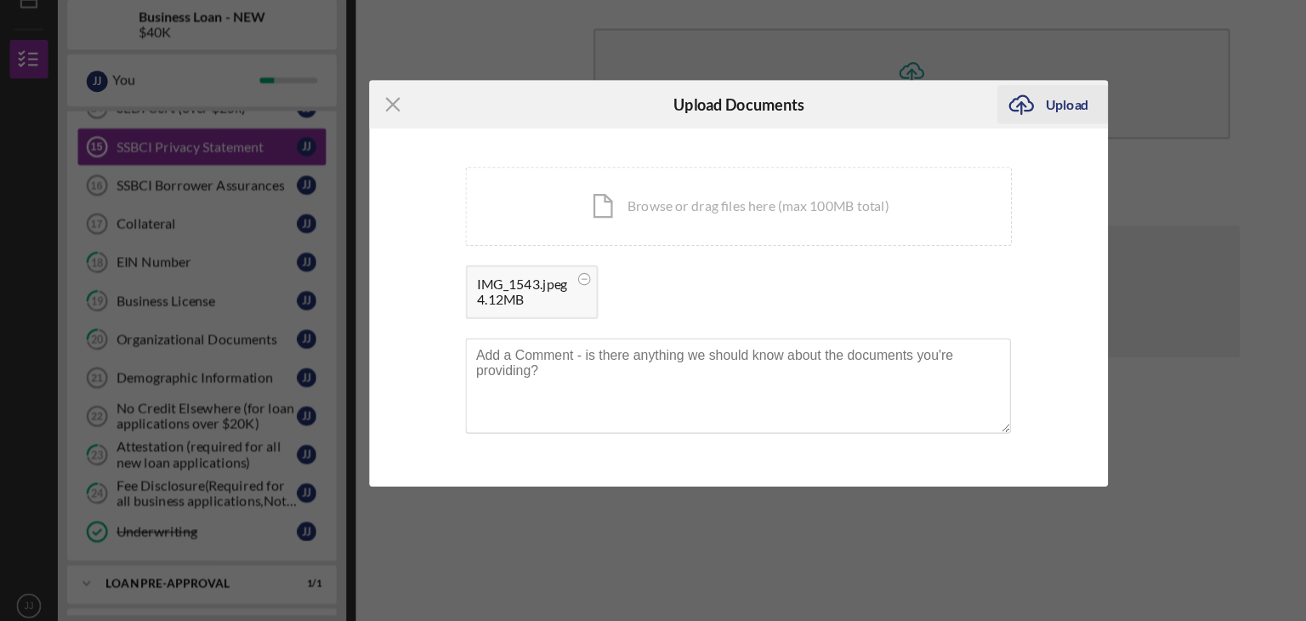
click at [950, 153] on div "Upload" at bounding box center [943, 152] width 38 height 34
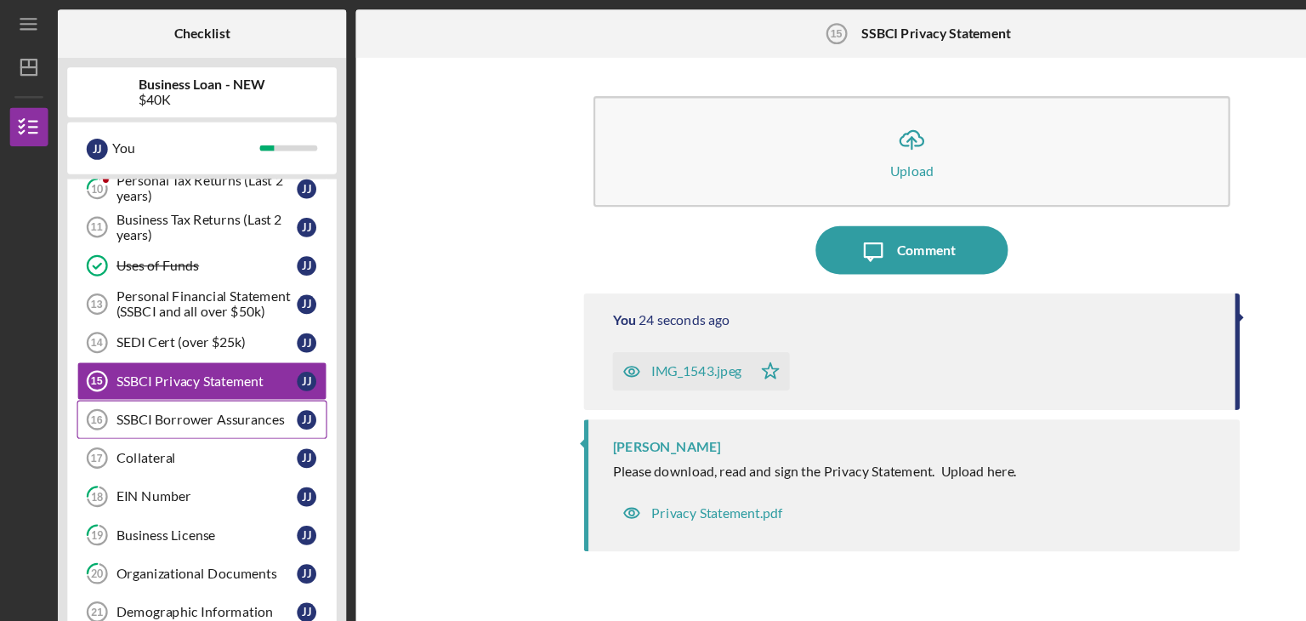
scroll to position [475, 0]
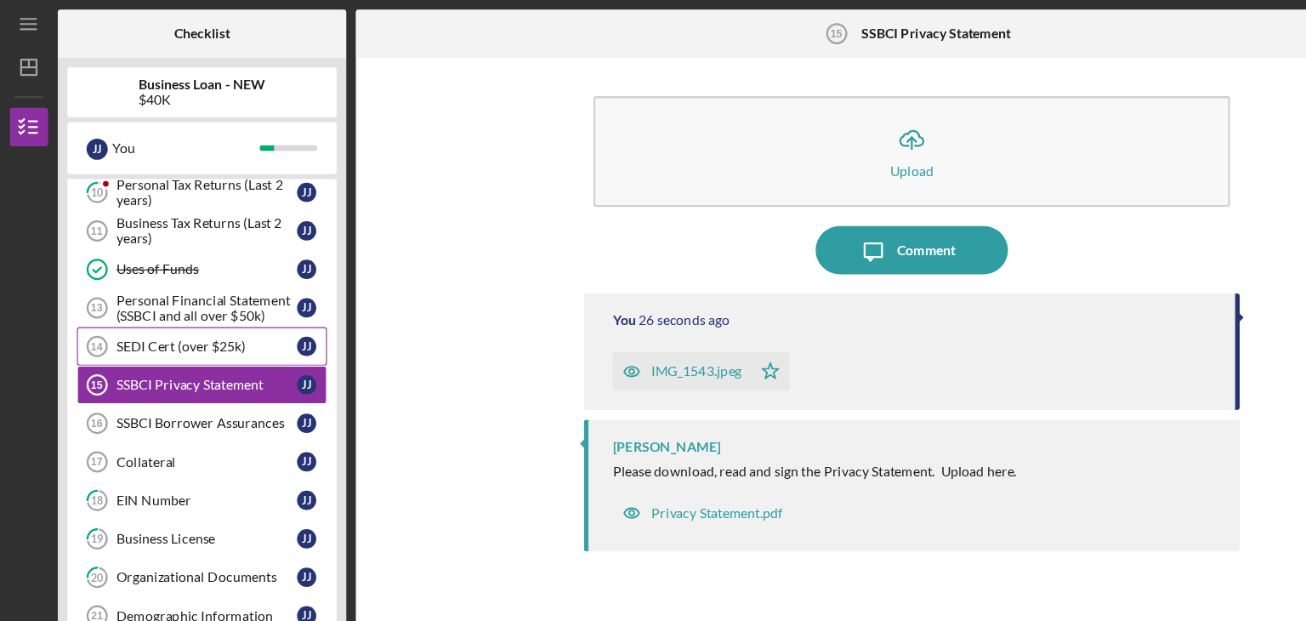
click at [186, 308] on link "SEDI Cert (over $25k) 14 SEDI Cert (over $25k) J J" at bounding box center [178, 306] width 221 height 34
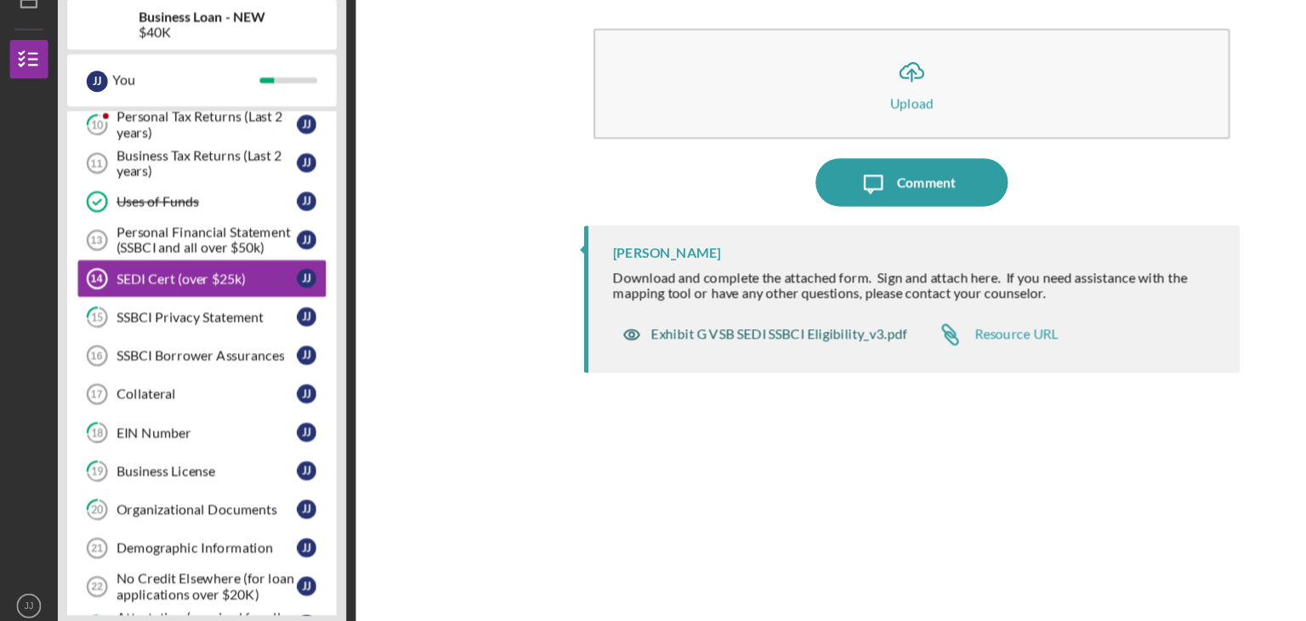
click at [694, 355] on div "Exhibit G VSB SEDI SSBCI Eligibility_v3.pdf" at bounding box center [688, 356] width 226 height 14
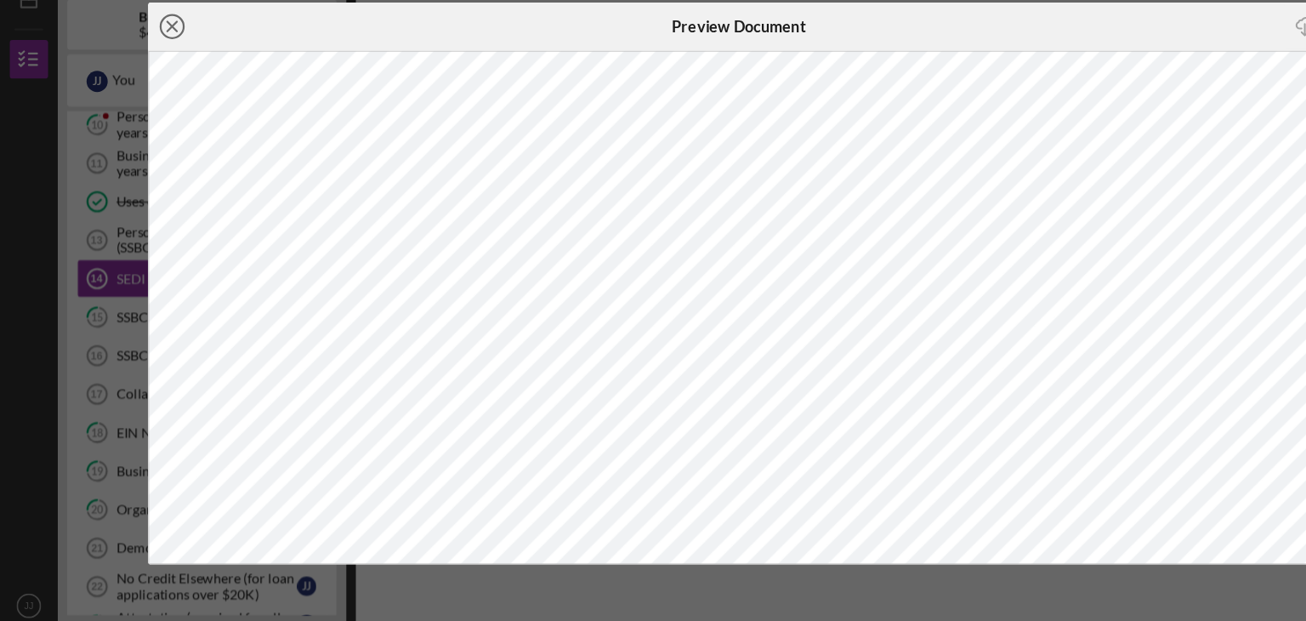
click at [156, 89] on icon "Icon/Close" at bounding box center [152, 83] width 43 height 43
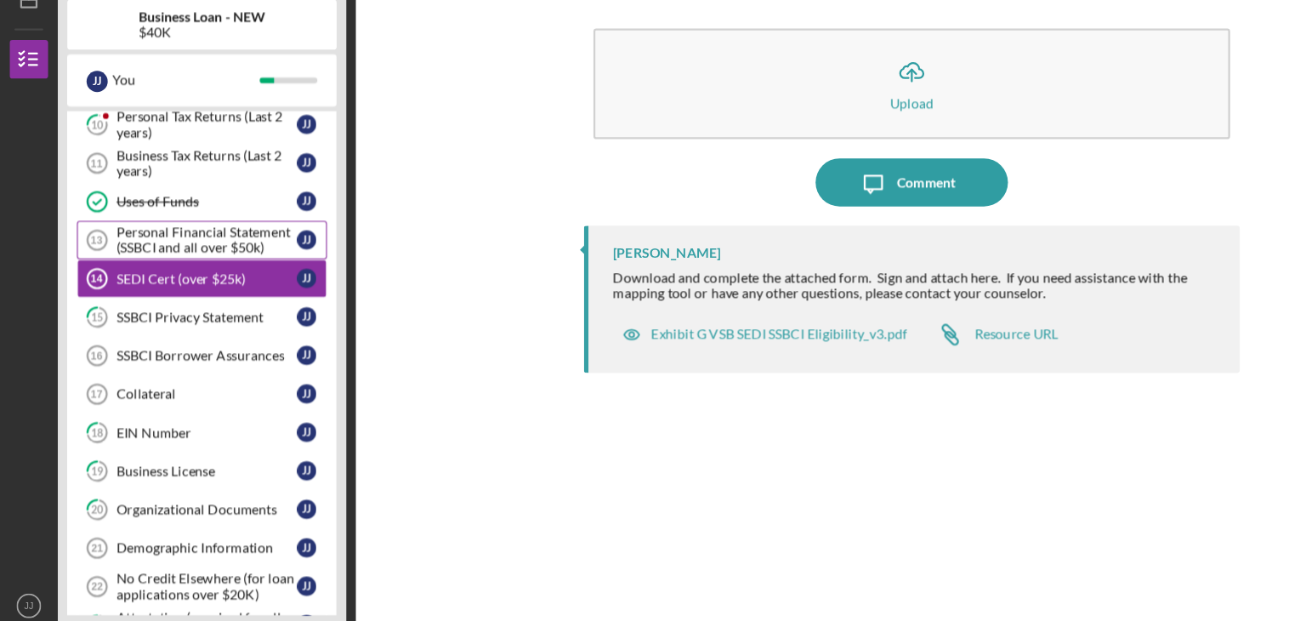
click at [190, 266] on div "Personal Financial Statement (SSBCI and all over $50k)" at bounding box center [183, 271] width 160 height 27
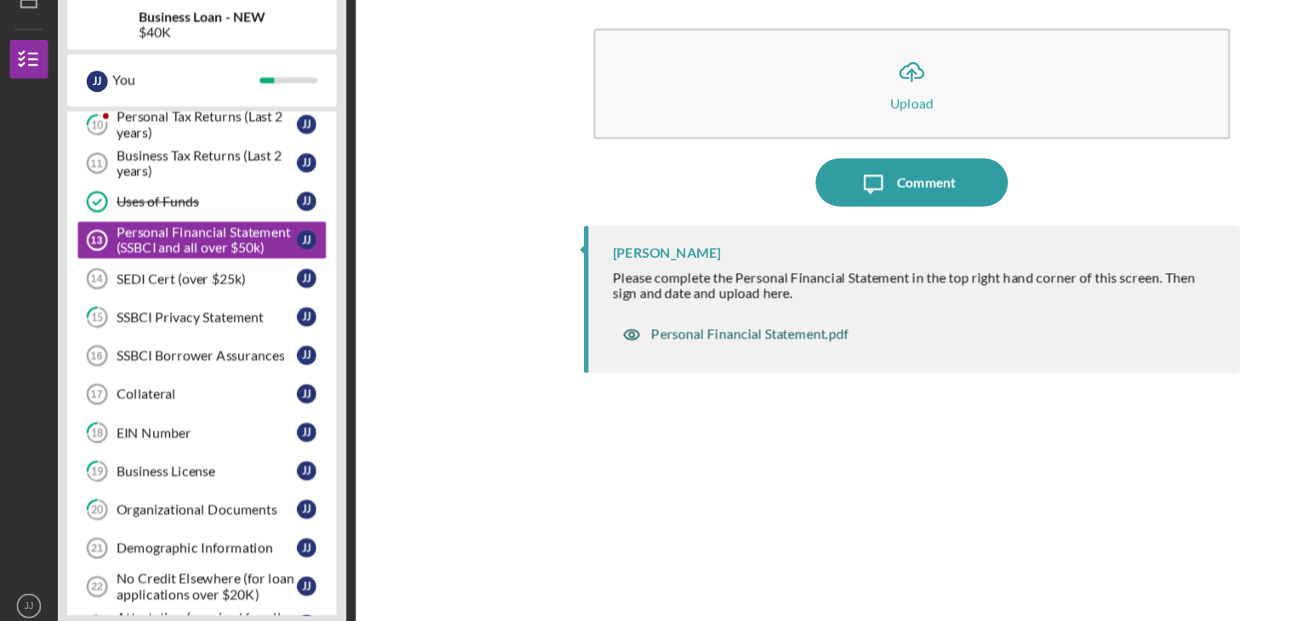
click at [682, 350] on div "Personal Financial Statement.pdf" at bounding box center [662, 356] width 174 height 14
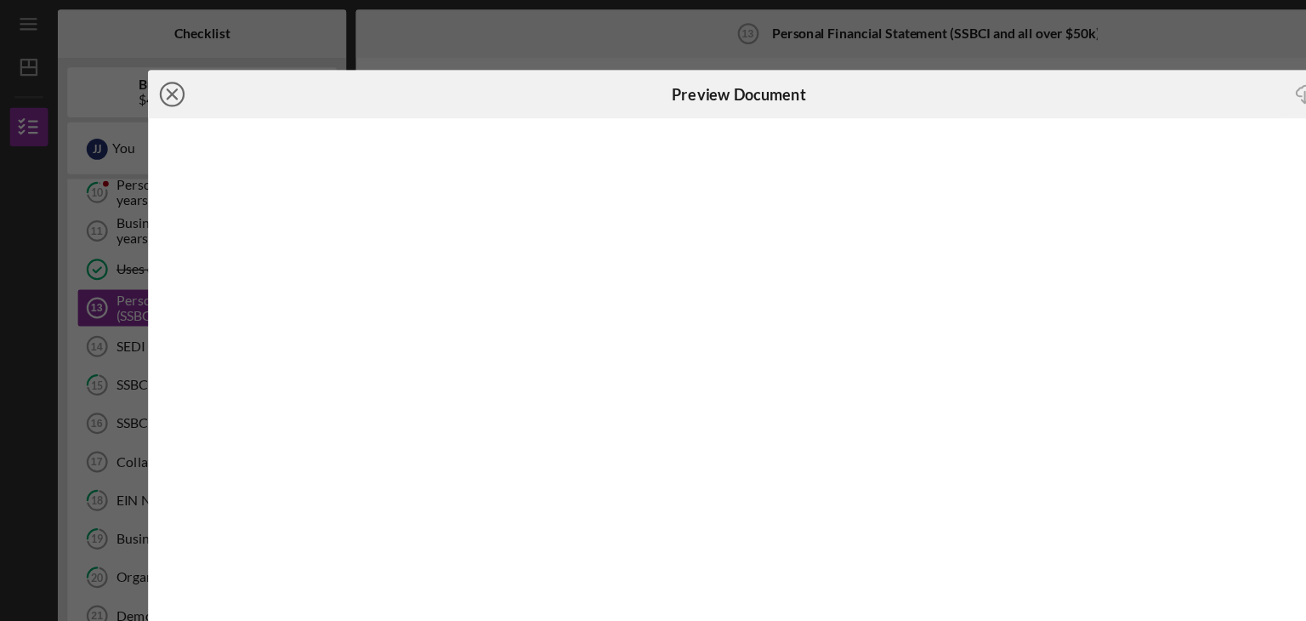
click at [155, 84] on icon "Icon/Close" at bounding box center [152, 83] width 43 height 43
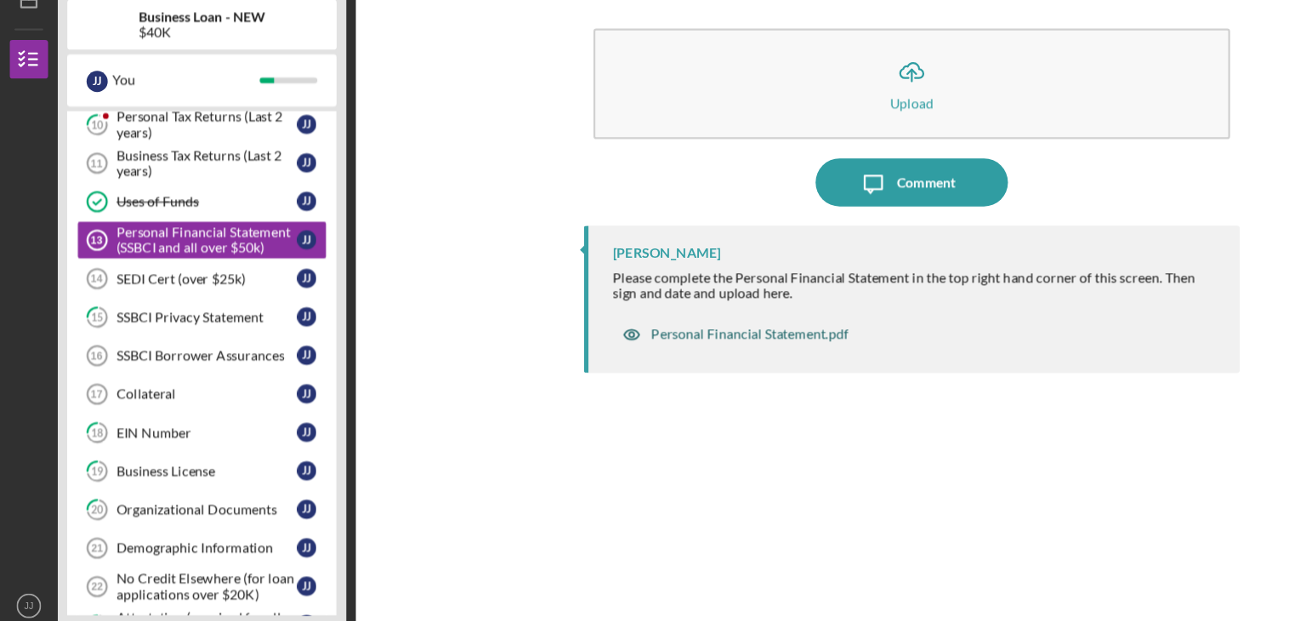
click at [688, 362] on div "Personal Financial Statement.pdf" at bounding box center [662, 356] width 174 height 14
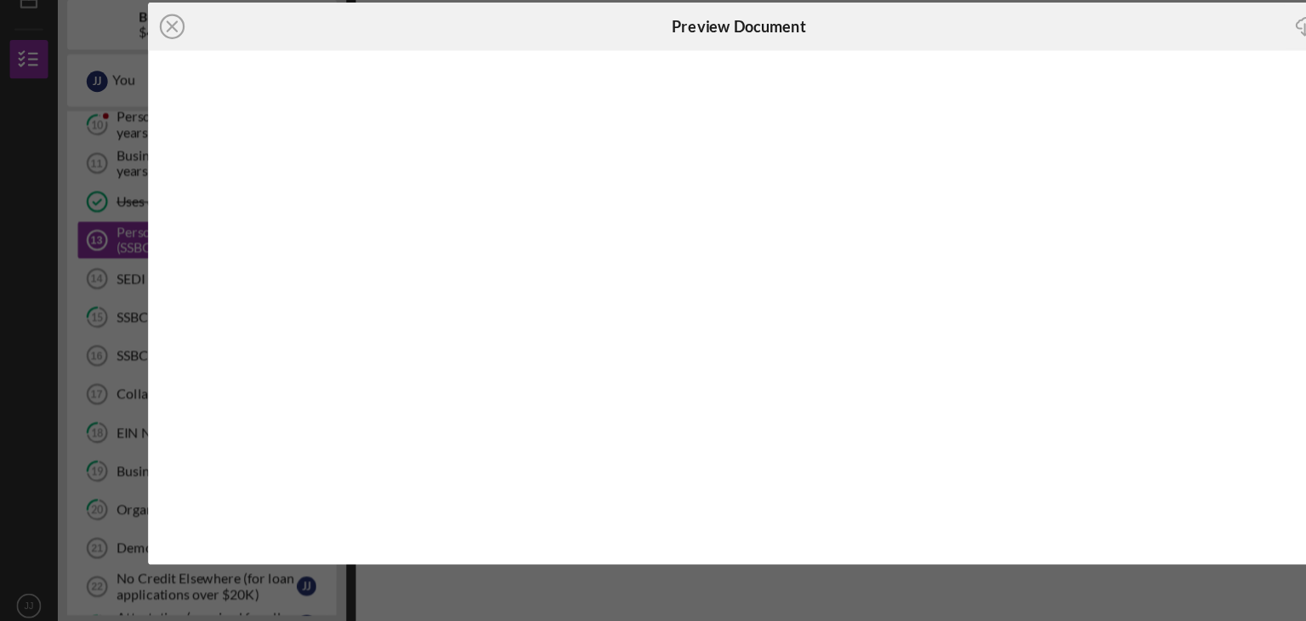
click at [1149, 87] on icon "Icon/Download" at bounding box center [1154, 84] width 38 height 38
click at [160, 79] on icon "Icon/Close" at bounding box center [152, 83] width 43 height 43
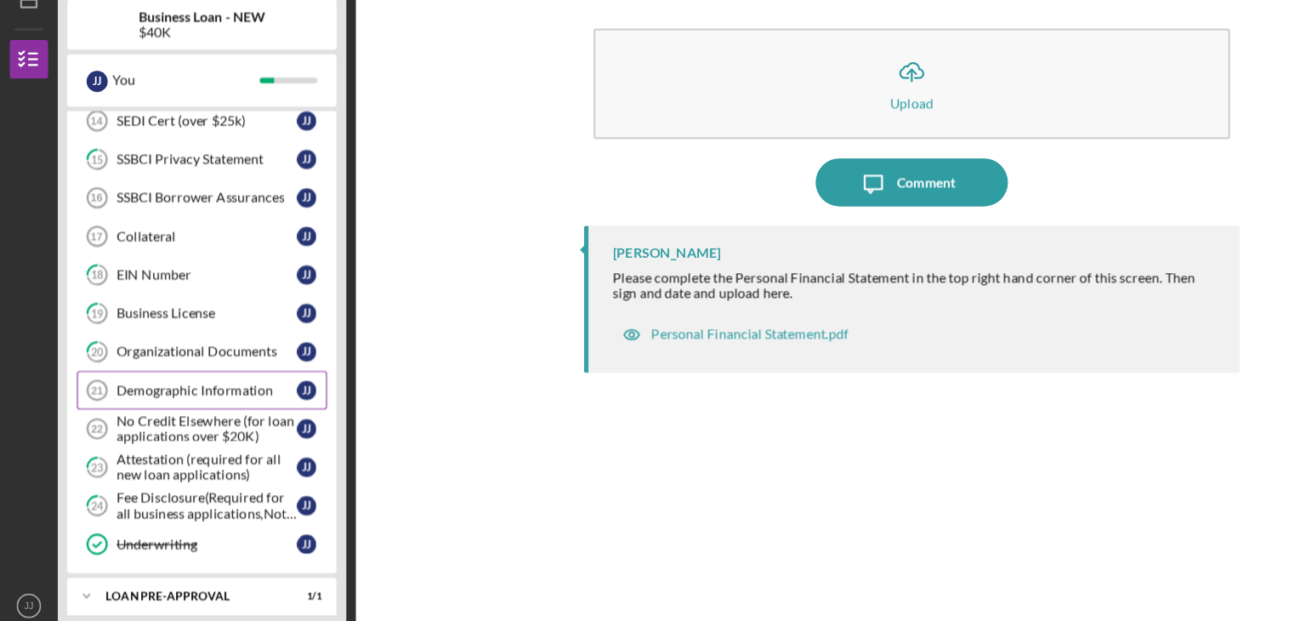
scroll to position [626, 0]
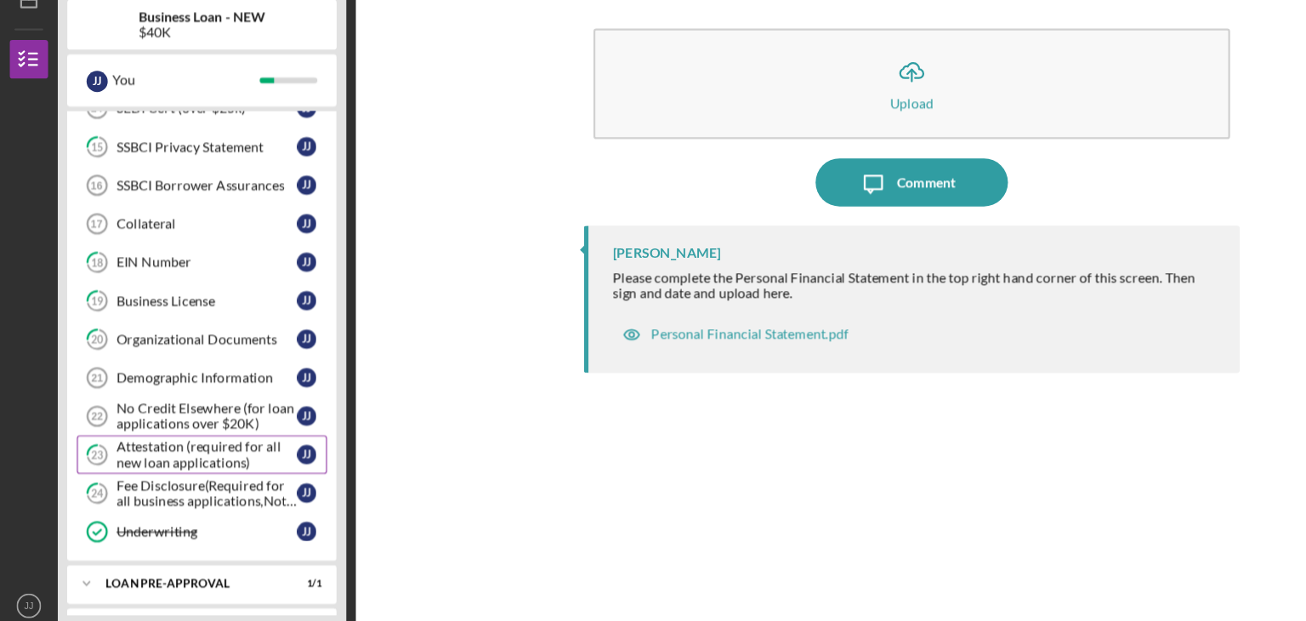
click at [145, 451] on div "Attestation (required for all new loan applications)" at bounding box center [183, 461] width 160 height 27
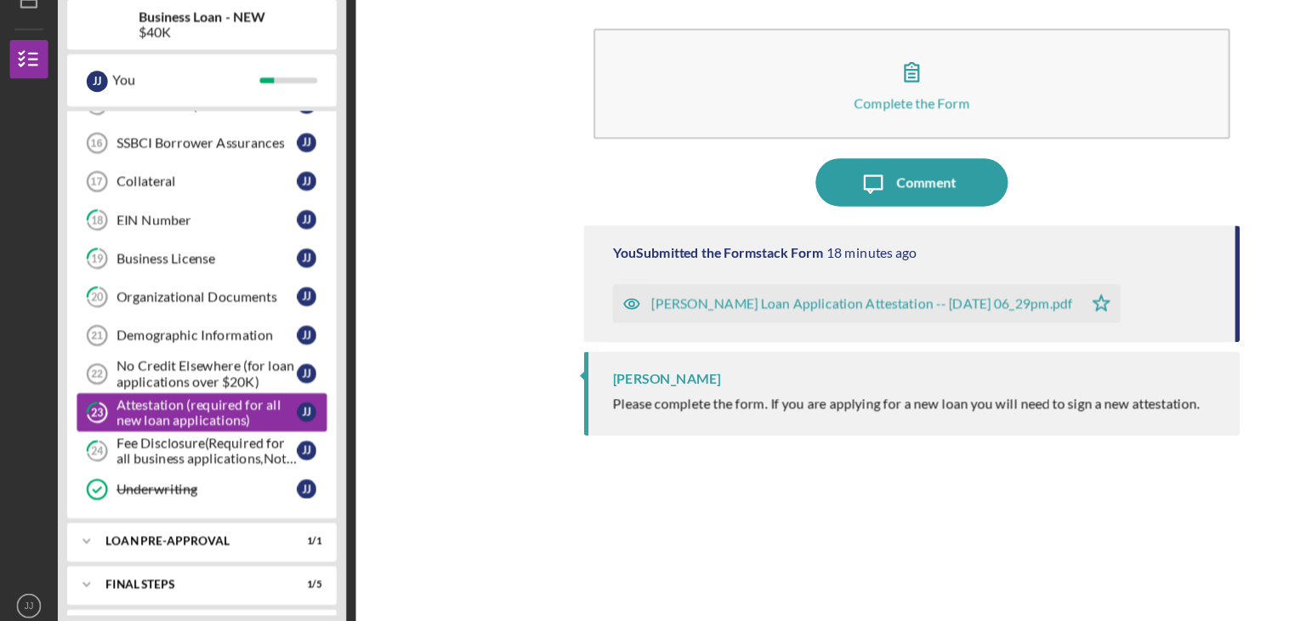
scroll to position [691, 0]
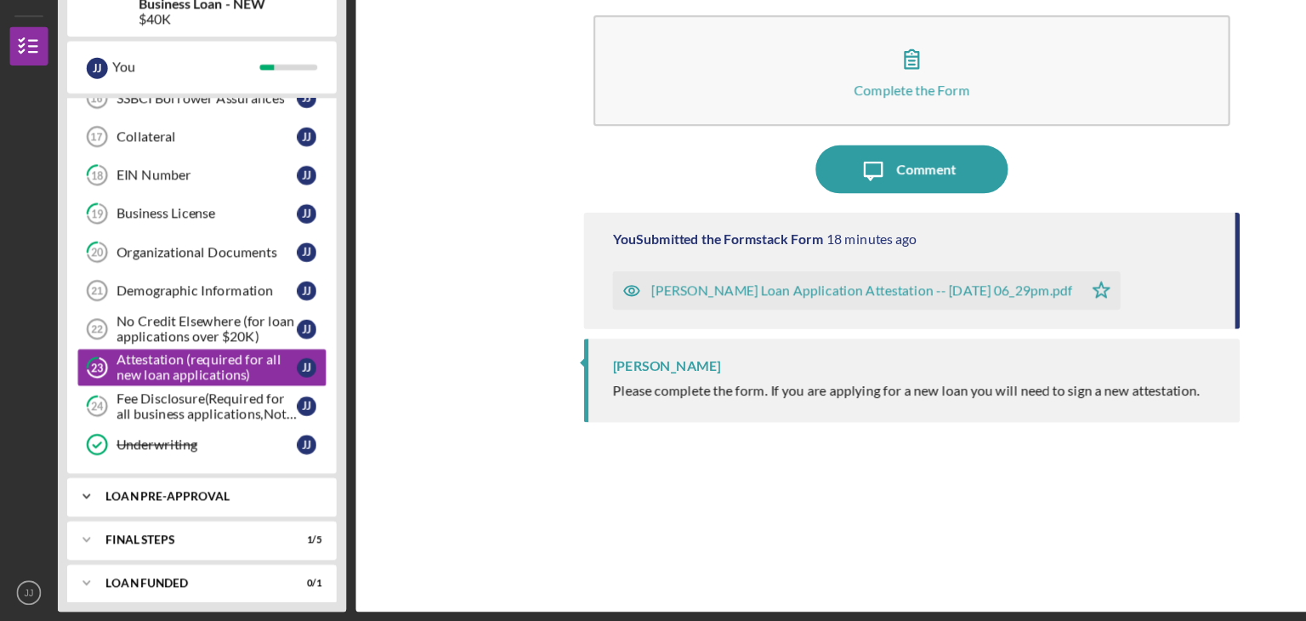
click at [141, 505] on div "LOAN PRE-APPROVAL" at bounding box center [185, 510] width 183 height 10
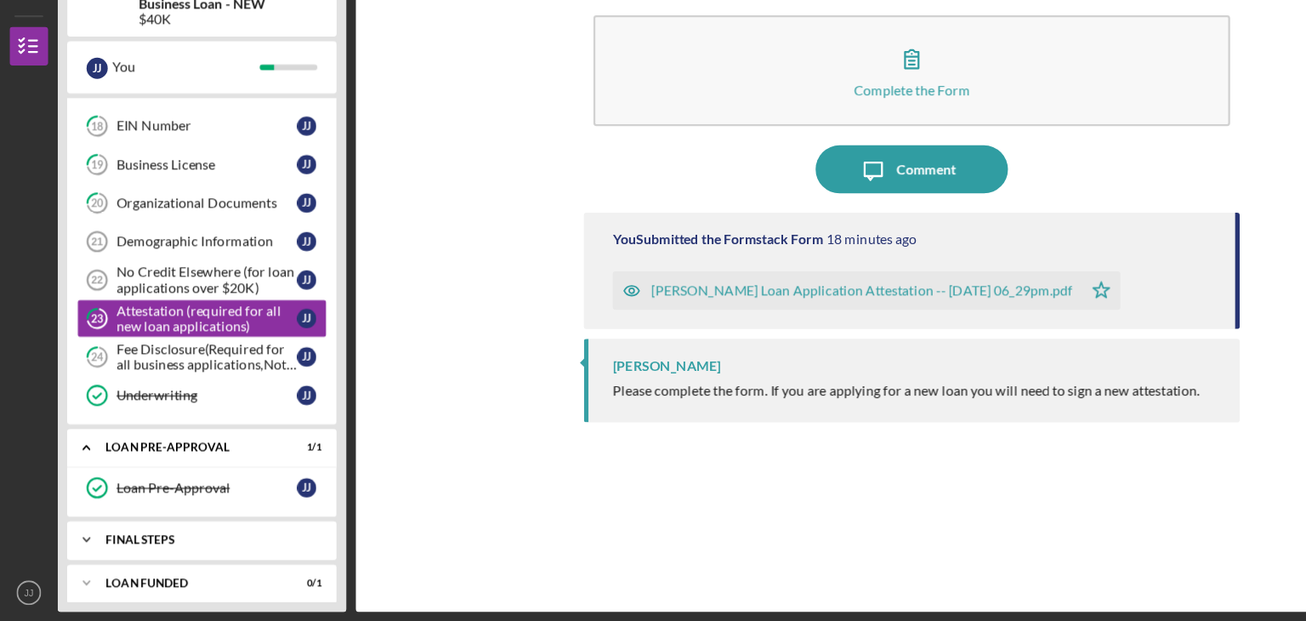
click at [150, 531] on div "Icon/Expander FINAL STEPS 1 / 5" at bounding box center [179, 548] width 238 height 34
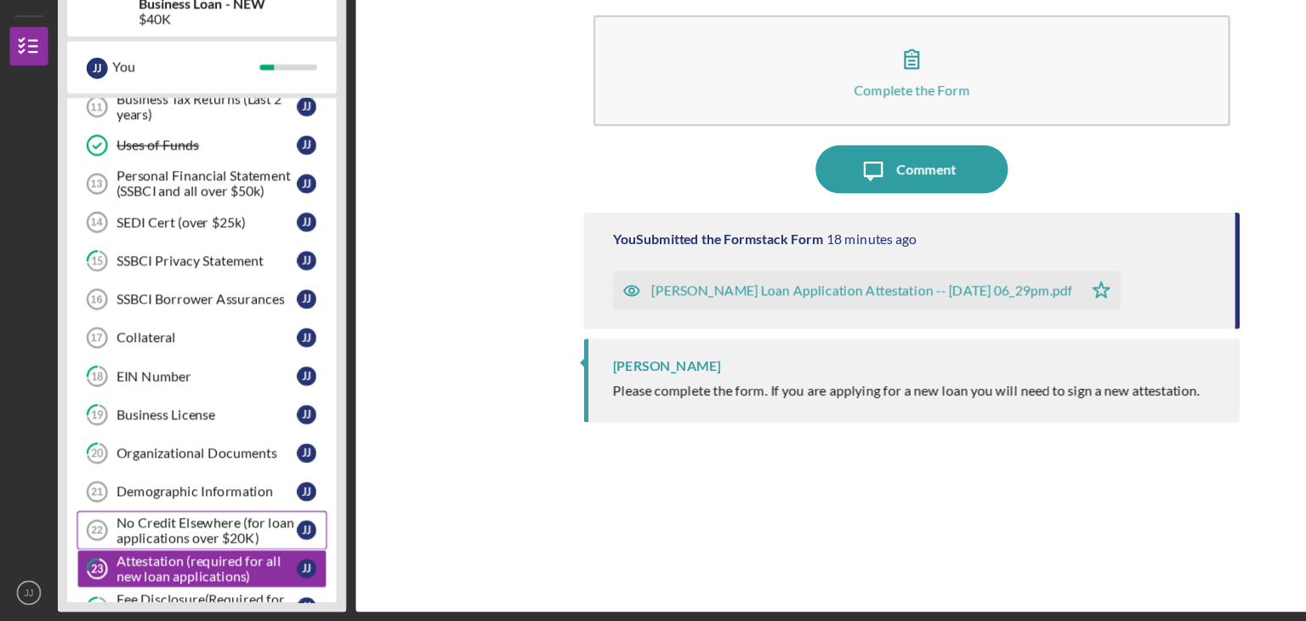
scroll to position [508, 0]
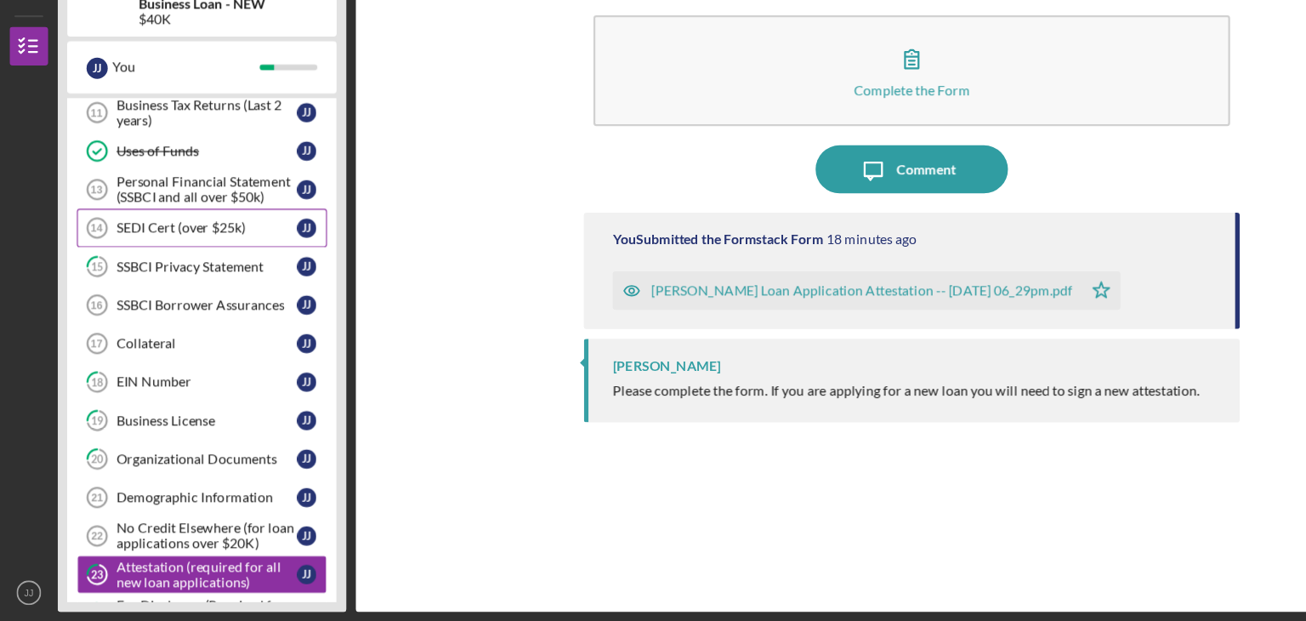
click at [221, 266] on div "SEDI Cert (over $25k)" at bounding box center [183, 273] width 160 height 14
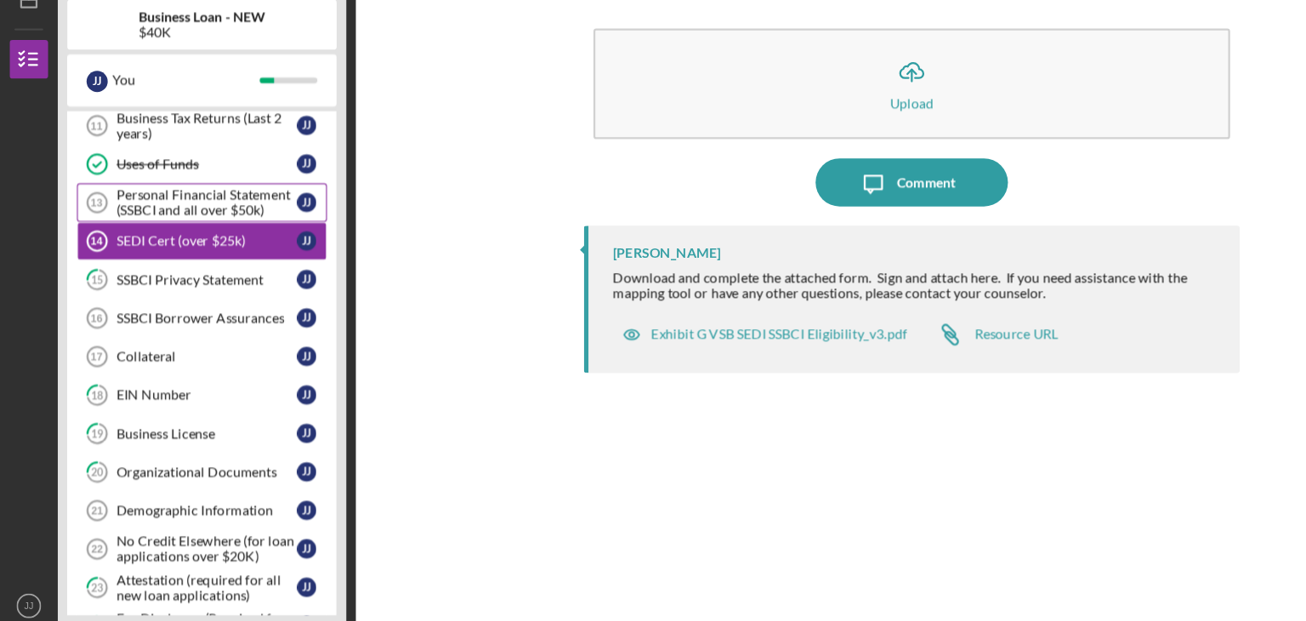
click at [189, 240] on div "Personal Financial Statement (SSBCI and all over $50k)" at bounding box center [183, 238] width 160 height 27
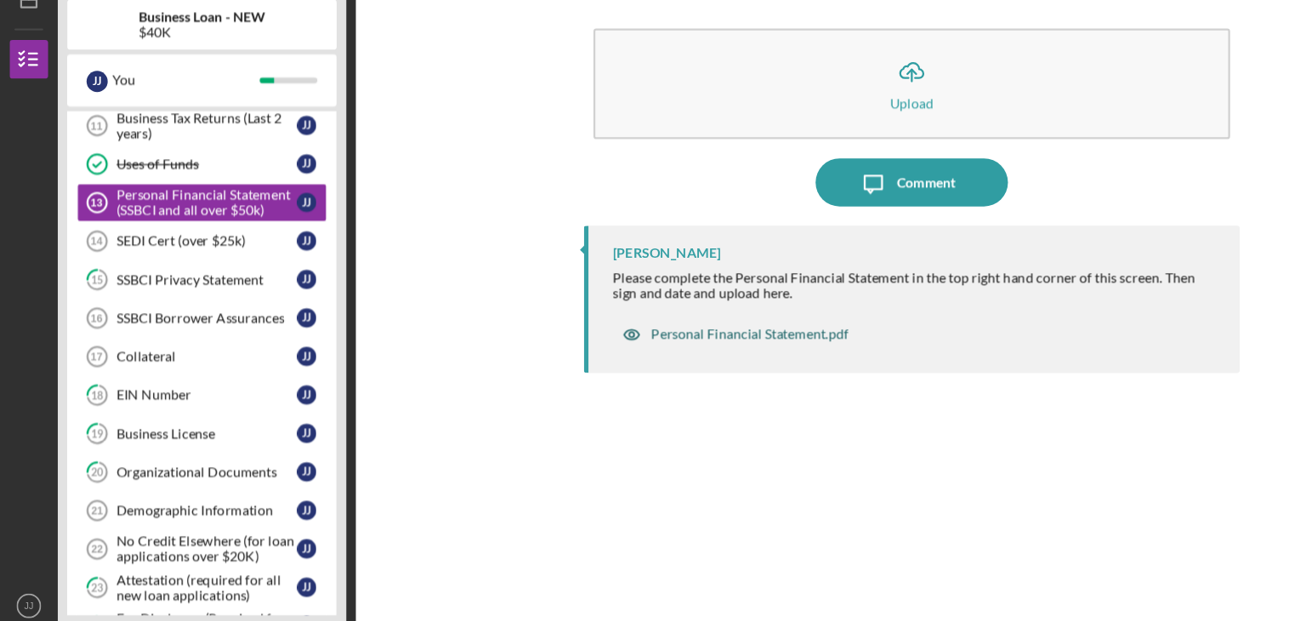
click at [649, 361] on div "Personal Financial Statement.pdf" at bounding box center [662, 356] width 174 height 14
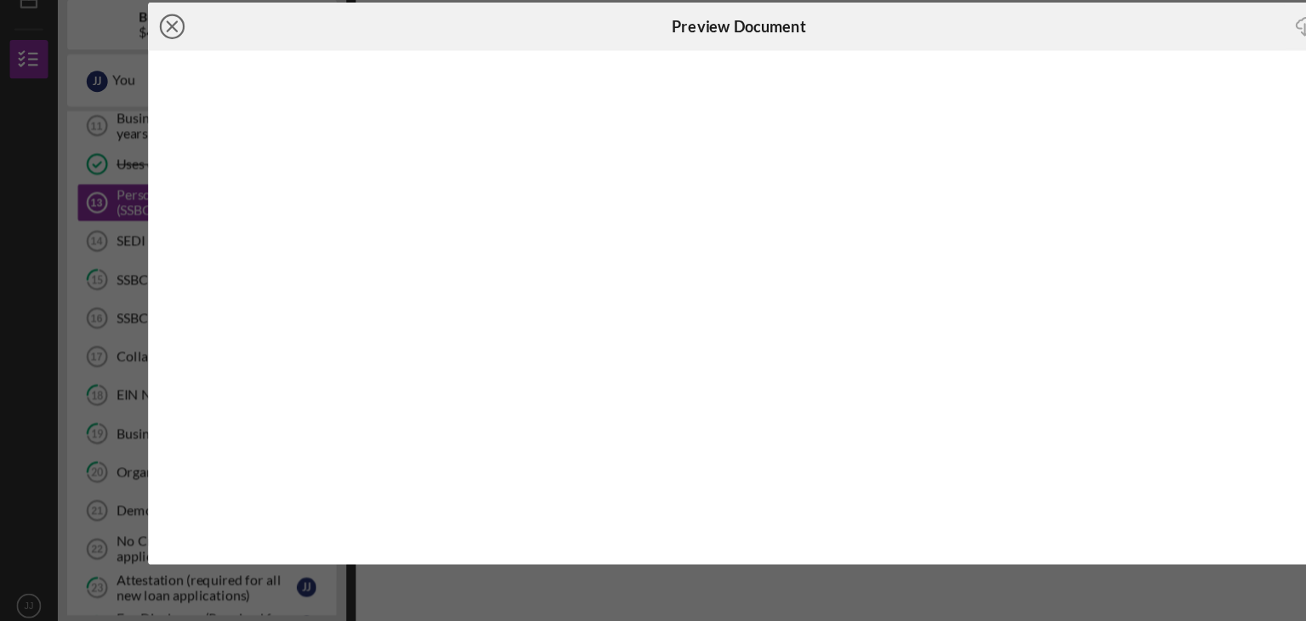
click at [148, 88] on line at bounding box center [152, 83] width 9 height 9
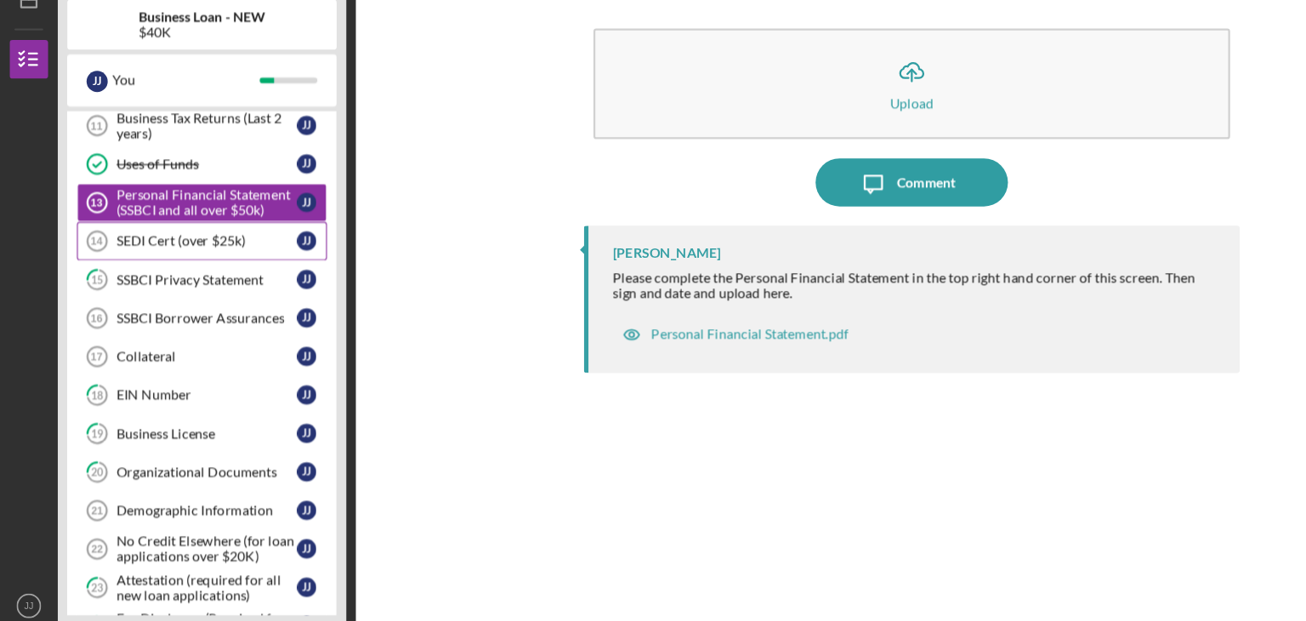
click at [182, 269] on div "SEDI Cert (over $25k)" at bounding box center [183, 273] width 160 height 14
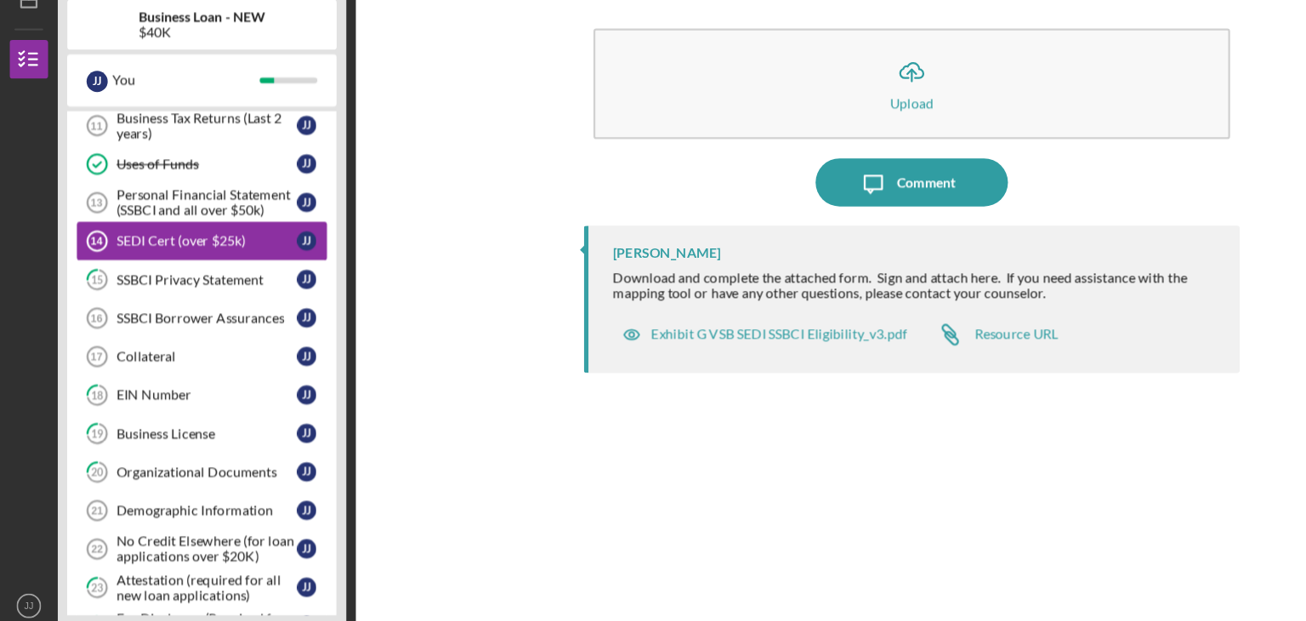
click at [180, 269] on div "SEDI Cert (over $25k)" at bounding box center [183, 273] width 160 height 14
click at [644, 354] on div "Exhibit G VSB SEDI SSBCI Eligibility_v3.pdf" at bounding box center [688, 356] width 226 height 14
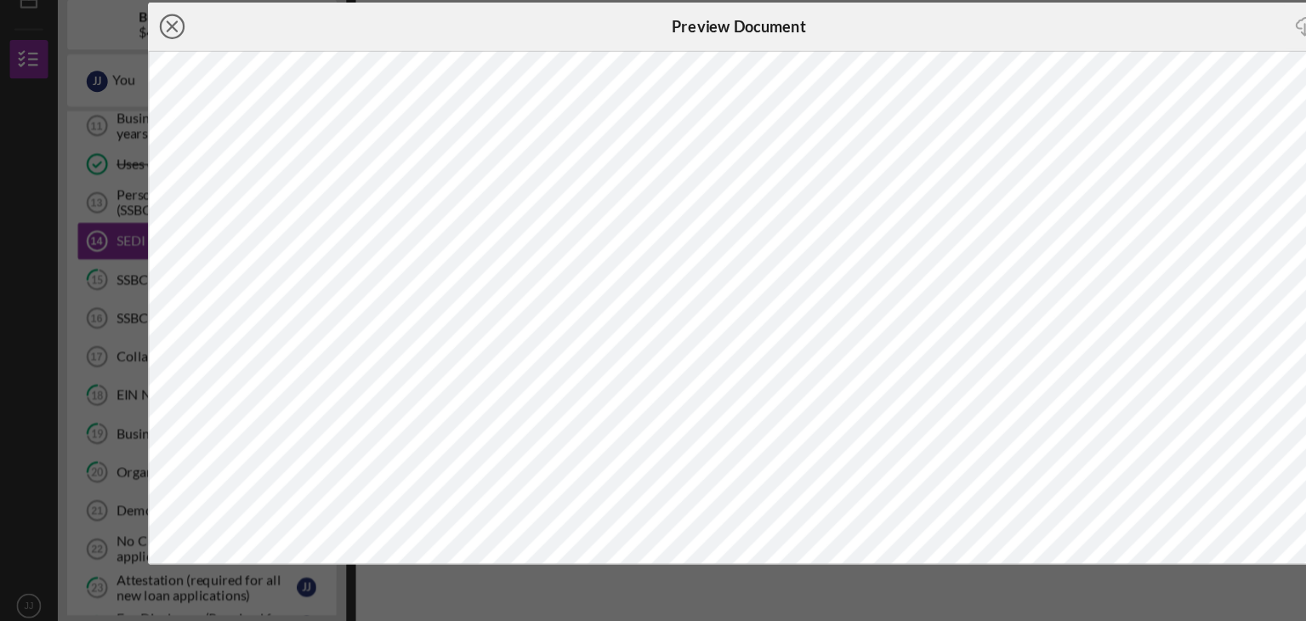
click at [162, 83] on circle at bounding box center [152, 83] width 20 height 20
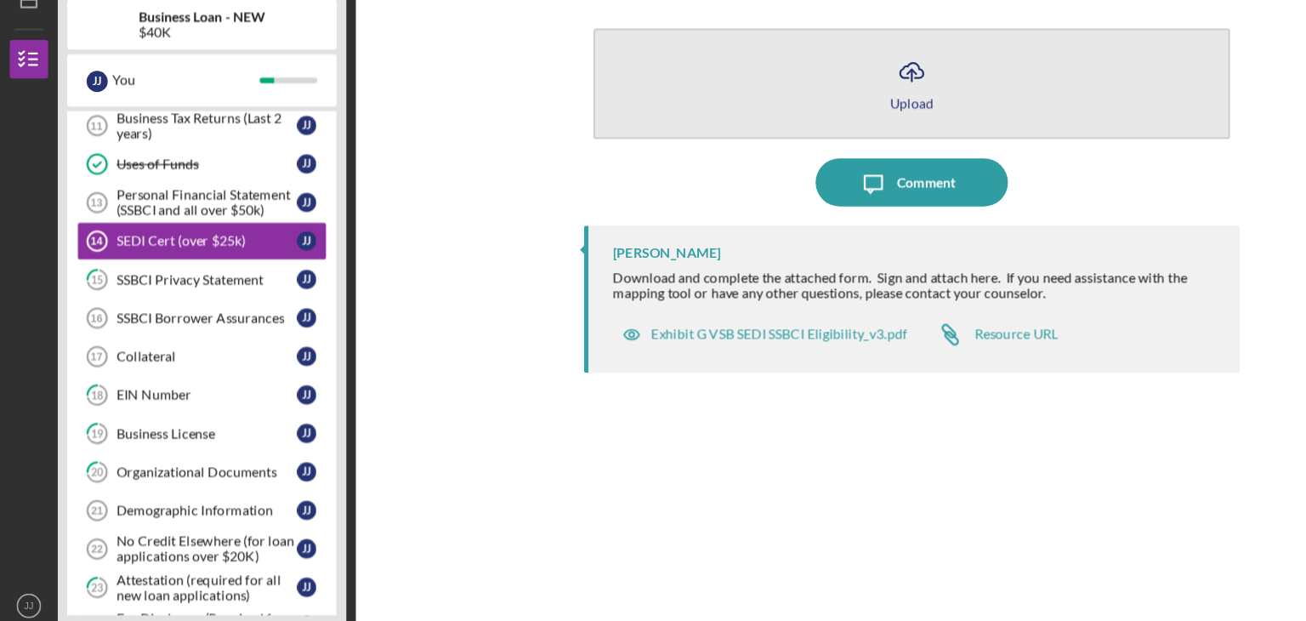
click at [767, 131] on button "Icon/Upload Upload" at bounding box center [805, 134] width 563 height 98
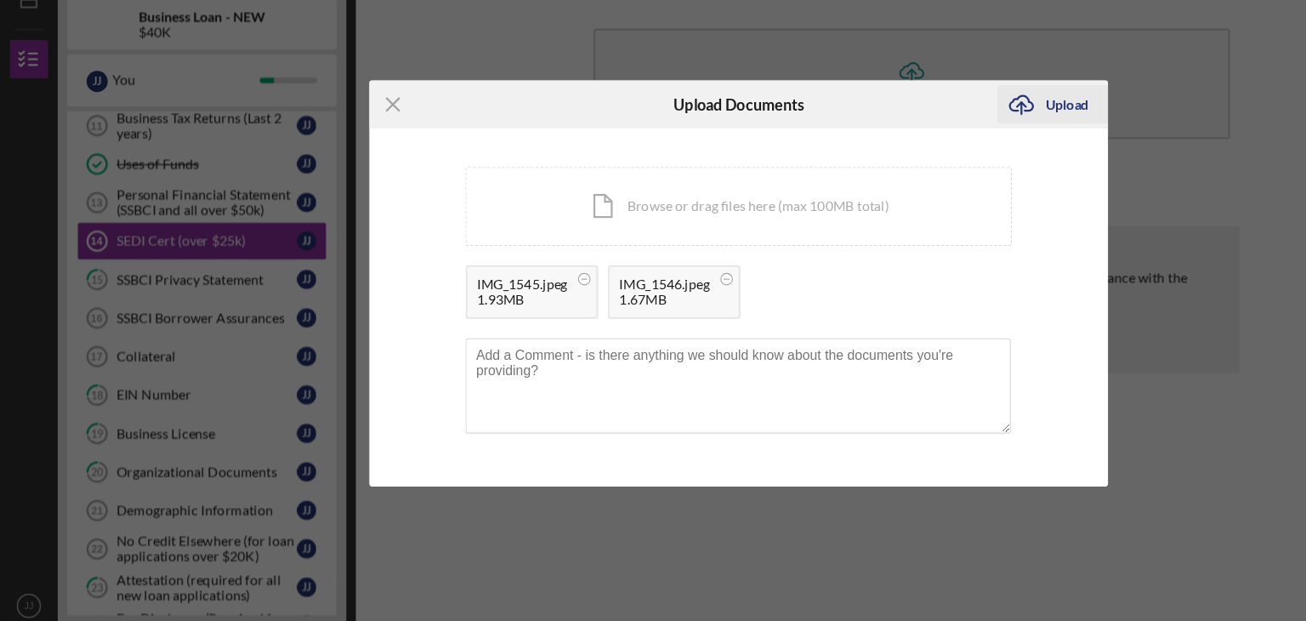
click at [917, 162] on icon "Icon/Upload" at bounding box center [903, 152] width 43 height 43
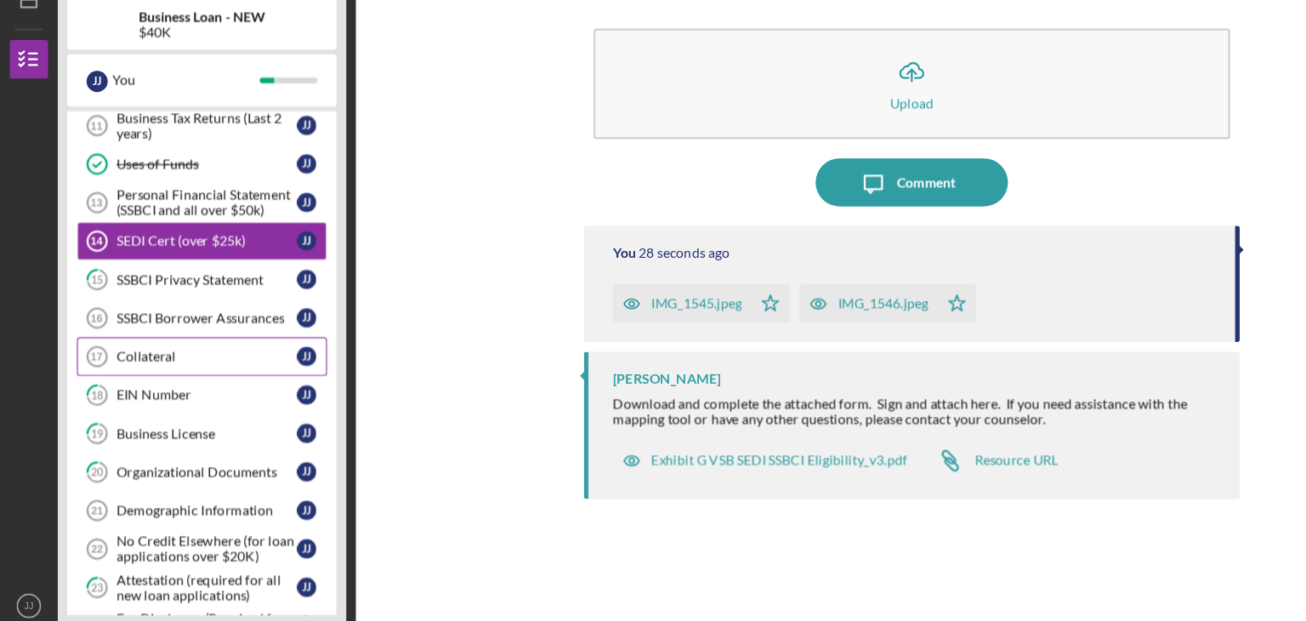
click at [190, 368] on div "Collateral" at bounding box center [183, 375] width 160 height 14
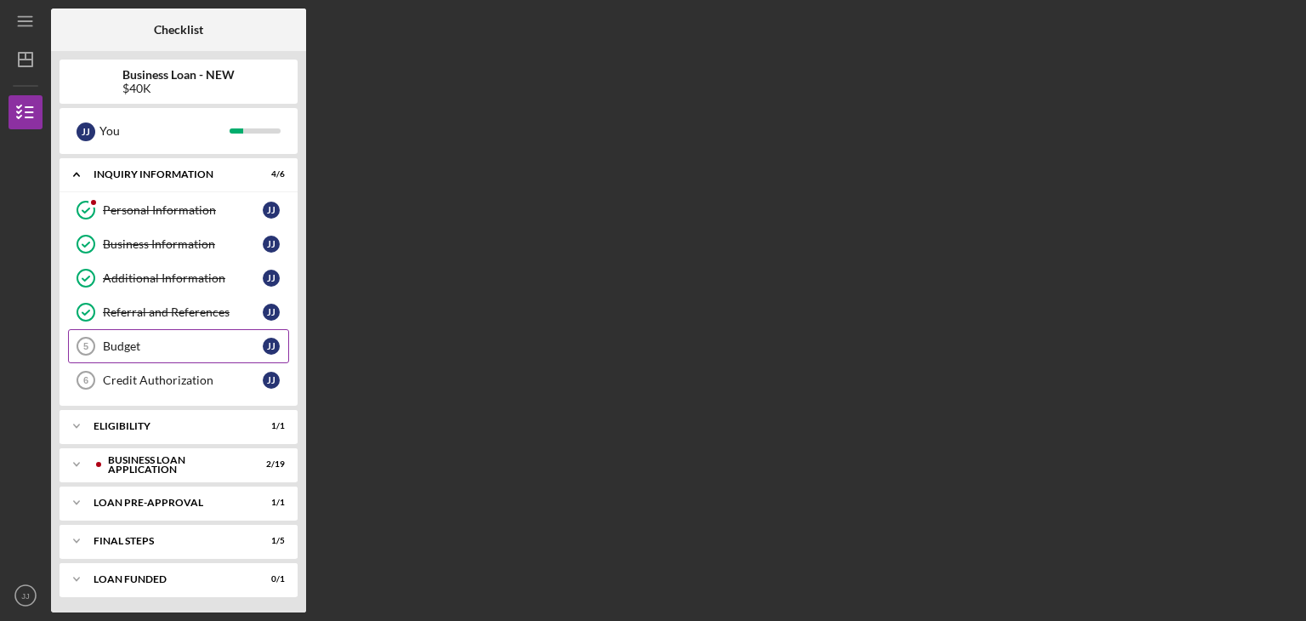
click at [184, 341] on div "Budget" at bounding box center [183, 346] width 160 height 14
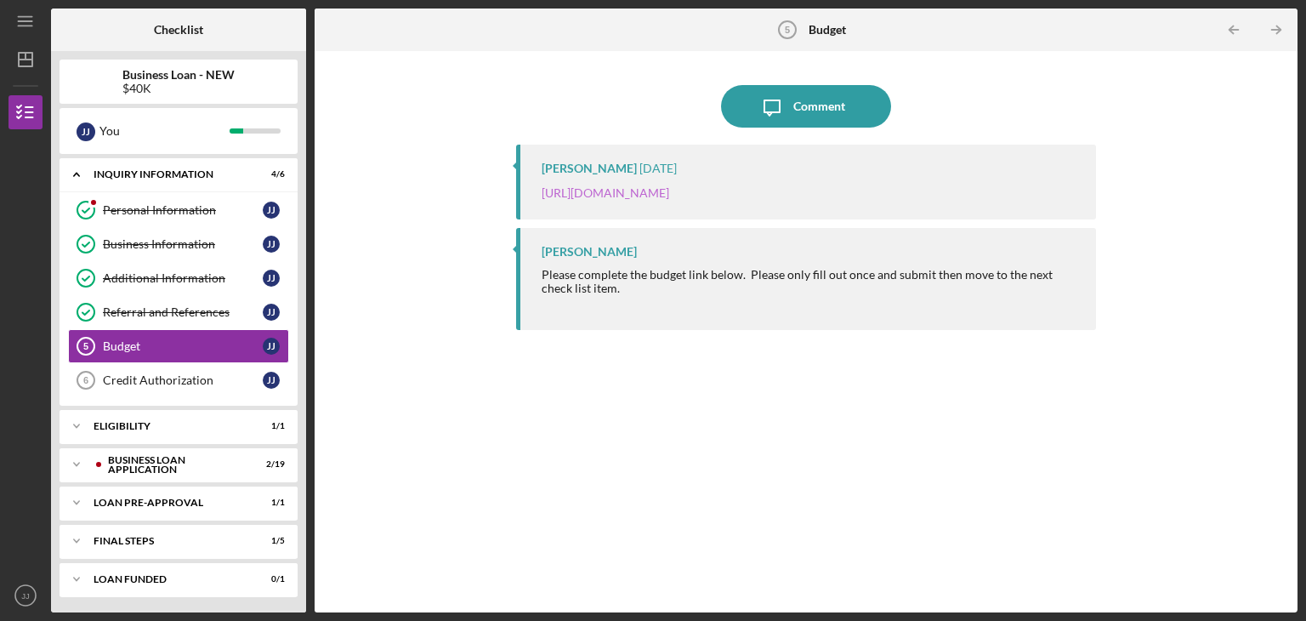
click at [662, 196] on link "[URL][DOMAIN_NAME]" at bounding box center [605, 192] width 128 height 14
